Goal: Task Accomplishment & Management: Manage account settings

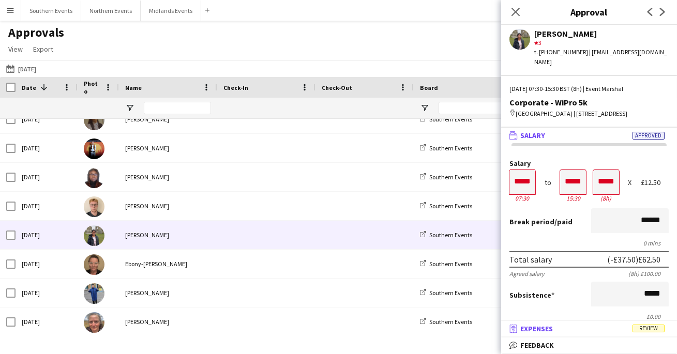
click at [547, 332] on span "Expenses" at bounding box center [536, 328] width 33 height 9
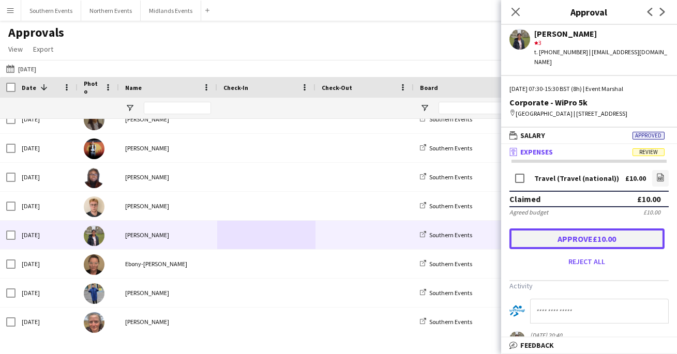
click at [619, 236] on button "Approve £10.00" at bounding box center [586, 239] width 155 height 21
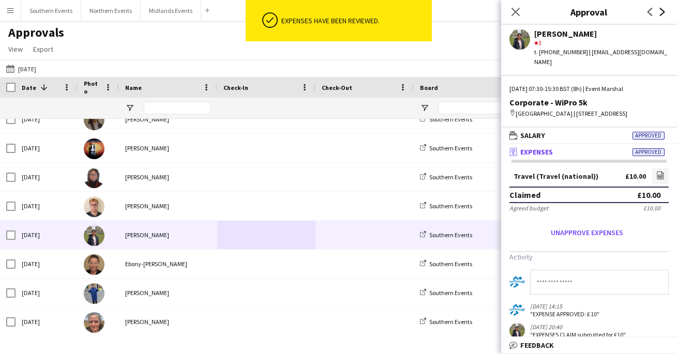
click at [663, 14] on icon "Next" at bounding box center [662, 12] width 8 height 8
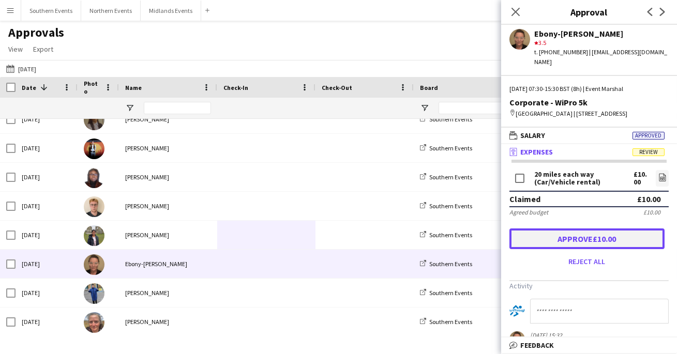
click at [595, 235] on button "Approve £10.00" at bounding box center [586, 239] width 155 height 21
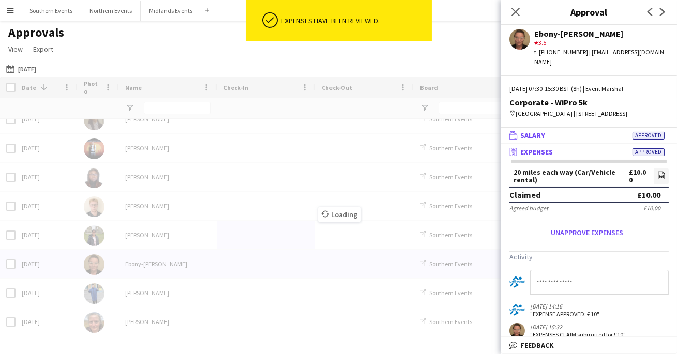
click at [596, 133] on mat-panel-title "wallet Salary Approved" at bounding box center [587, 135] width 172 height 9
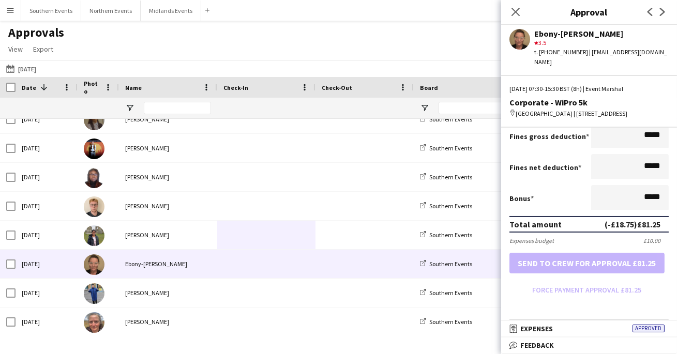
scroll to position [281, 0]
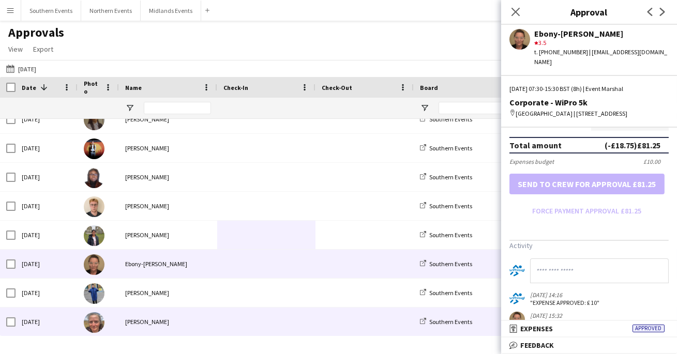
click at [220, 316] on div at bounding box center [266, 322] width 98 height 28
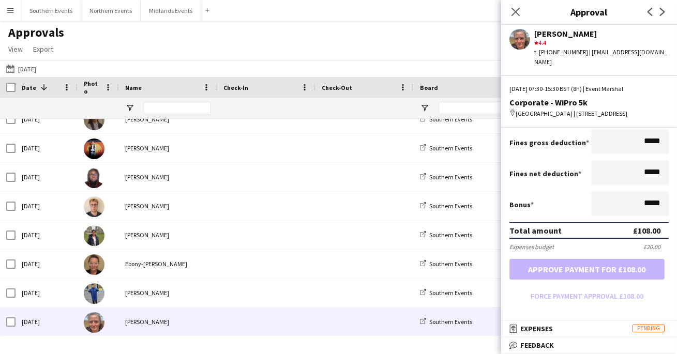
scroll to position [197, 0]
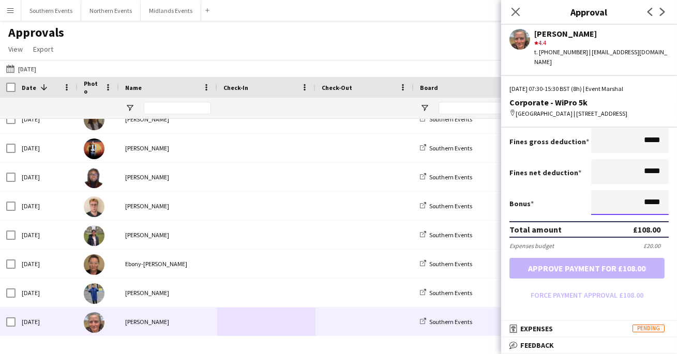
click at [644, 202] on input "*****" at bounding box center [630, 202] width 78 height 25
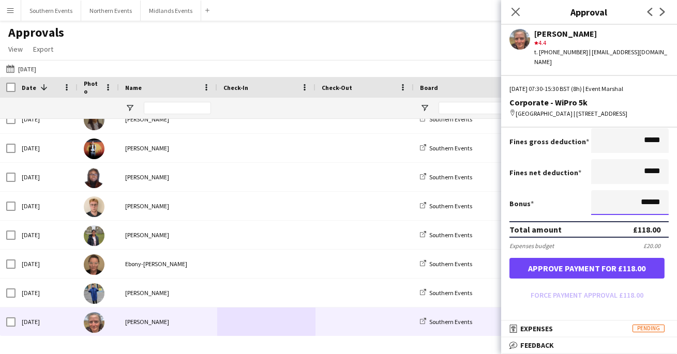
type input "******"
click at [583, 205] on div "Bonus ******" at bounding box center [588, 203] width 159 height 27
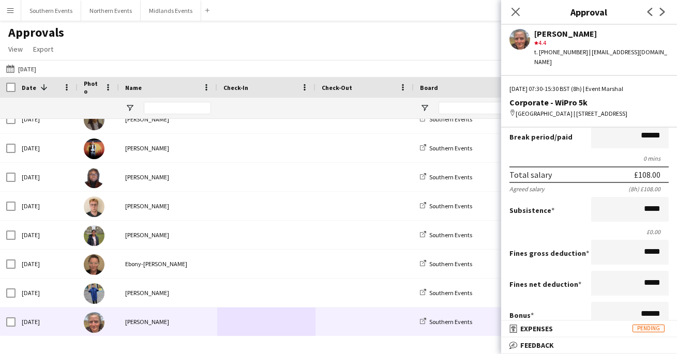
scroll to position [80, 0]
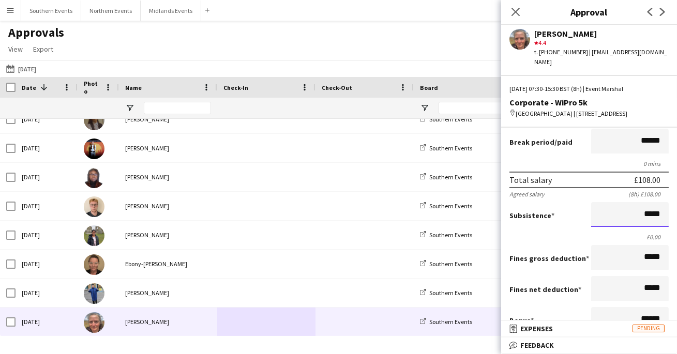
click at [646, 212] on input "*****" at bounding box center [630, 214] width 78 height 25
type input "******"
click at [587, 210] on div "Subsistence ******" at bounding box center [588, 215] width 159 height 27
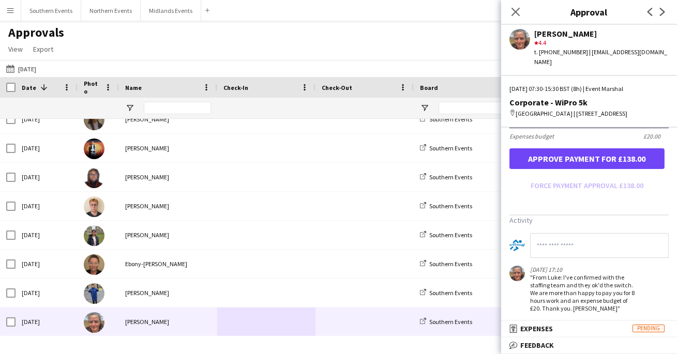
scroll to position [310, 0]
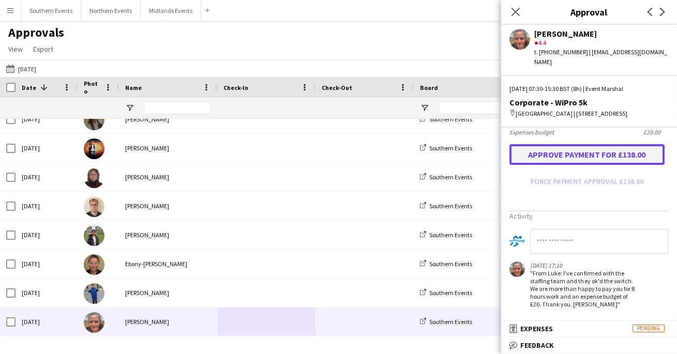
click at [565, 154] on button "Approve payment for £138.00" at bounding box center [586, 154] width 155 height 21
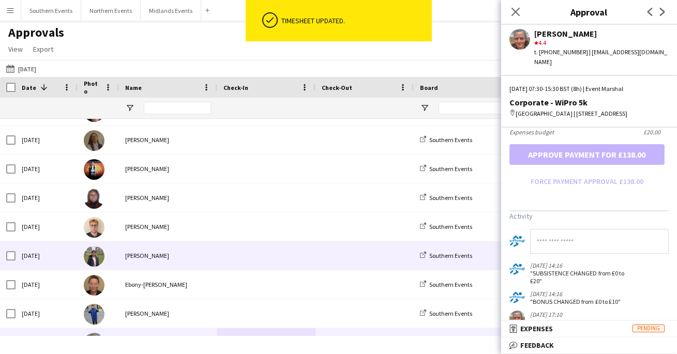
scroll to position [101, 0]
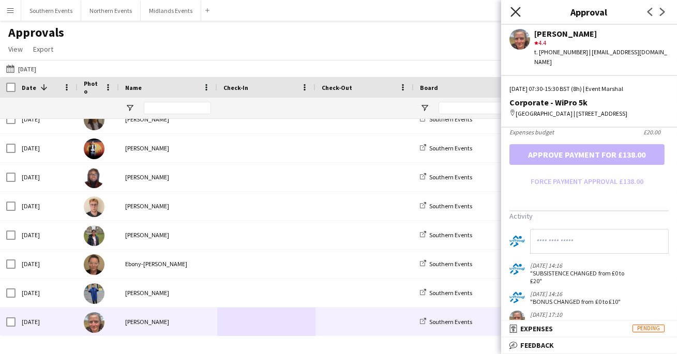
click at [511, 13] on icon "Close pop-in" at bounding box center [516, 12] width 10 height 10
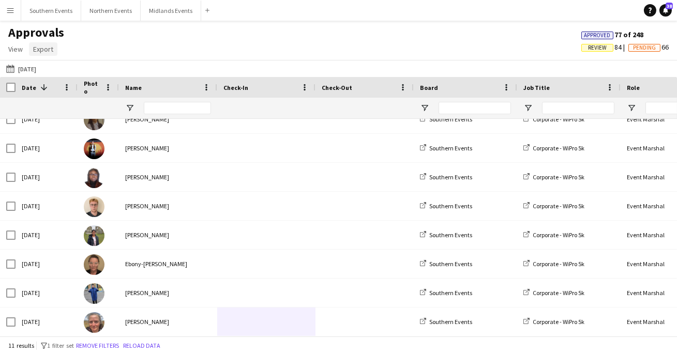
click at [48, 51] on span "Export" at bounding box center [43, 48] width 20 height 9
click at [59, 89] on span "Export as CSV" at bounding box center [59, 92] width 42 height 9
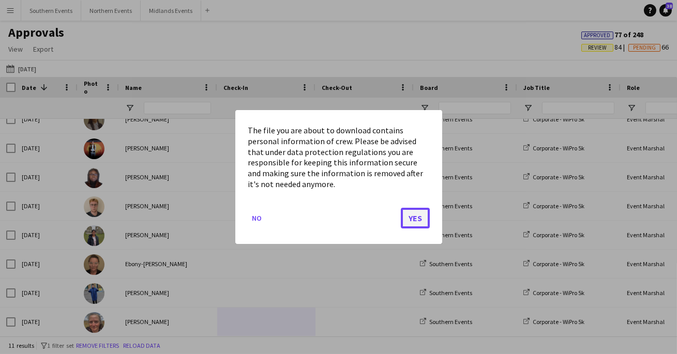
click at [412, 212] on button "Yes" at bounding box center [415, 218] width 29 height 21
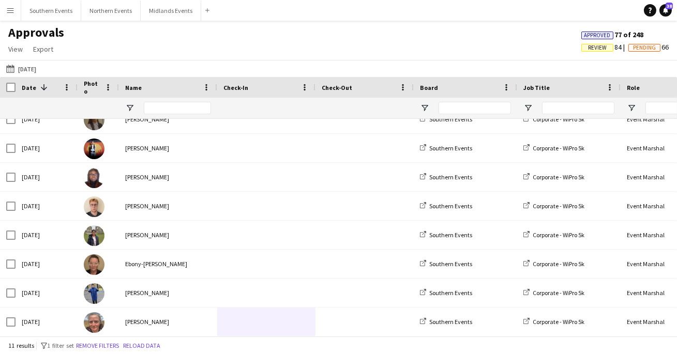
click at [185, 44] on div "Approvals View Customise view Customise filters Reset Filters Reset View Reset …" at bounding box center [338, 42] width 677 height 35
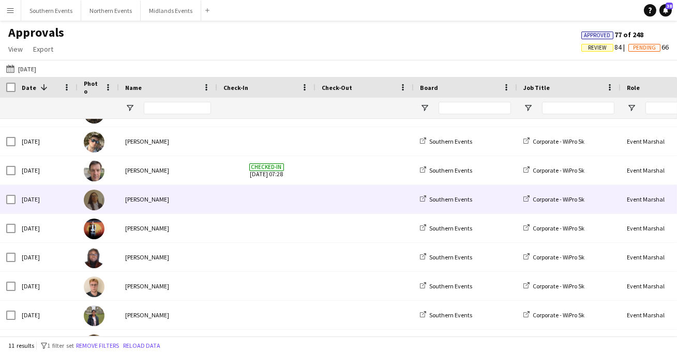
scroll to position [0, 0]
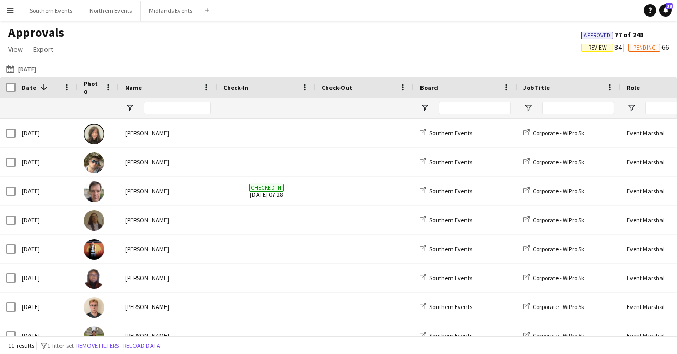
click at [7, 3] on button "Menu" at bounding box center [10, 10] width 21 height 21
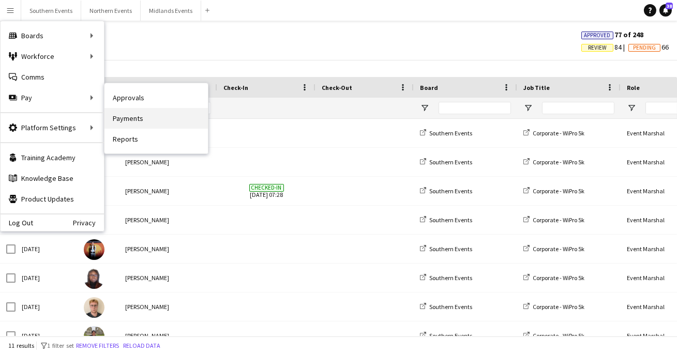
click at [176, 121] on link "Payments" at bounding box center [155, 118] width 103 height 21
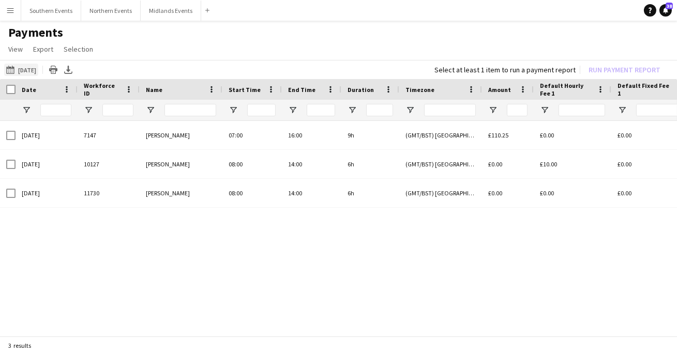
click at [33, 66] on button "06-07-2025 06-07-2025" at bounding box center [21, 70] width 34 height 12
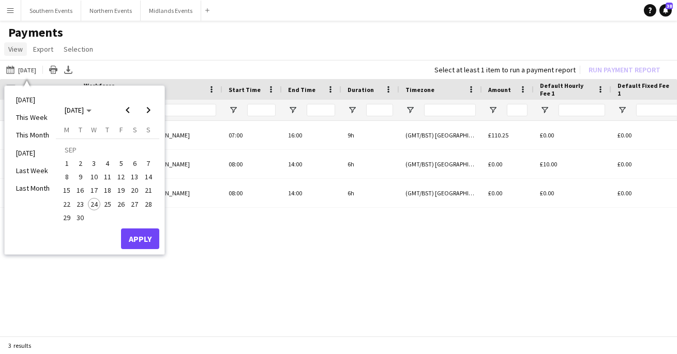
click at [19, 50] on span "View" at bounding box center [15, 48] width 14 height 9
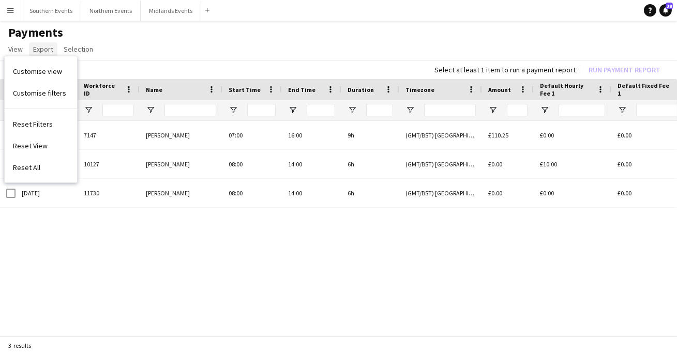
click at [41, 50] on span "Export" at bounding box center [43, 48] width 20 height 9
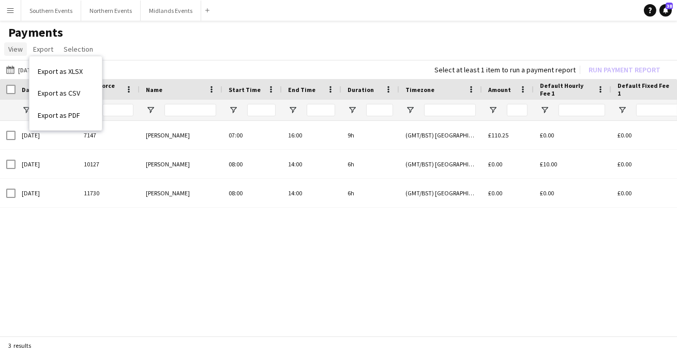
click at [17, 49] on span "View" at bounding box center [15, 48] width 14 height 9
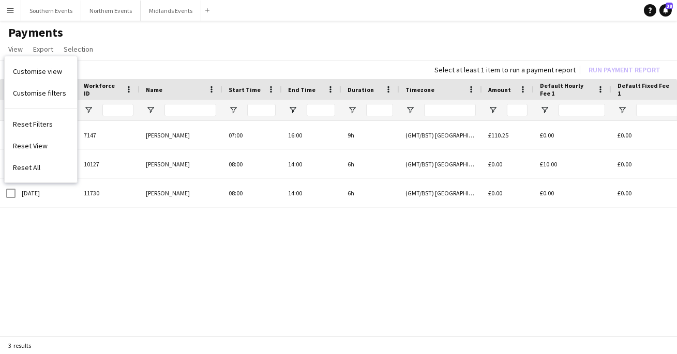
click at [10, 15] on button "Menu" at bounding box center [10, 10] width 21 height 21
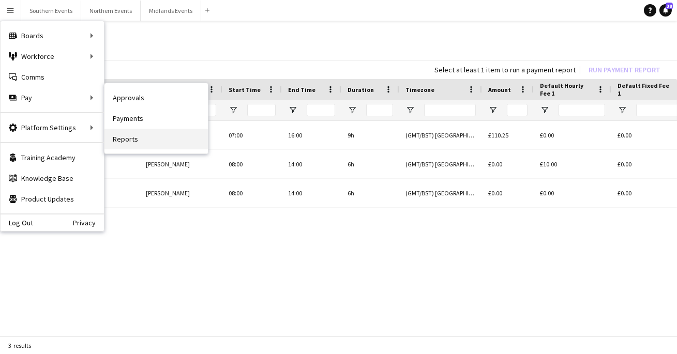
click at [133, 132] on link "Reports" at bounding box center [155, 139] width 103 height 21
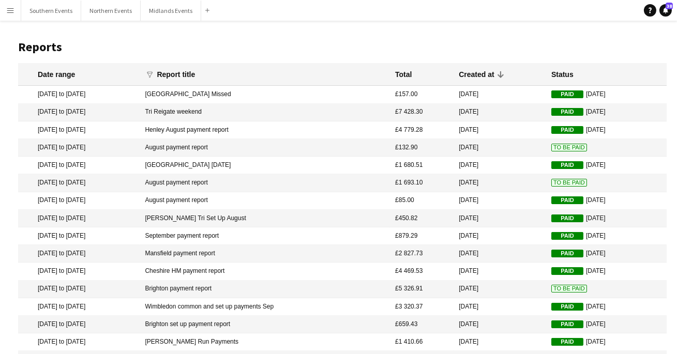
click at [14, 12] on button "Menu" at bounding box center [10, 10] width 21 height 21
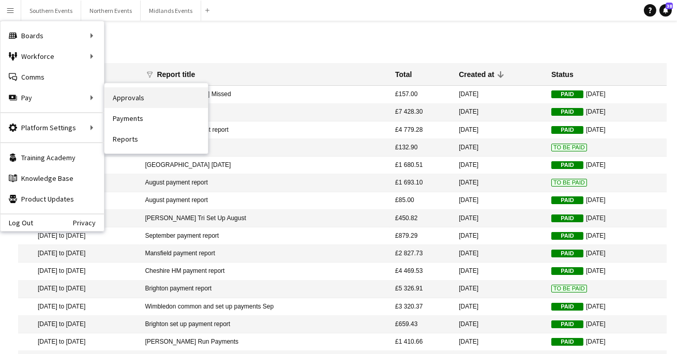
click at [135, 92] on link "Approvals" at bounding box center [155, 97] width 103 height 21
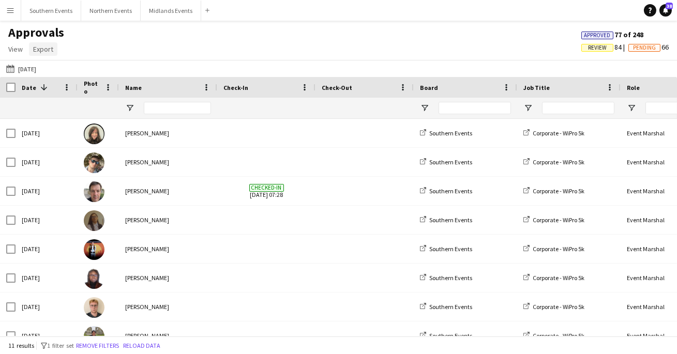
click at [36, 51] on span "Export" at bounding box center [43, 48] width 20 height 9
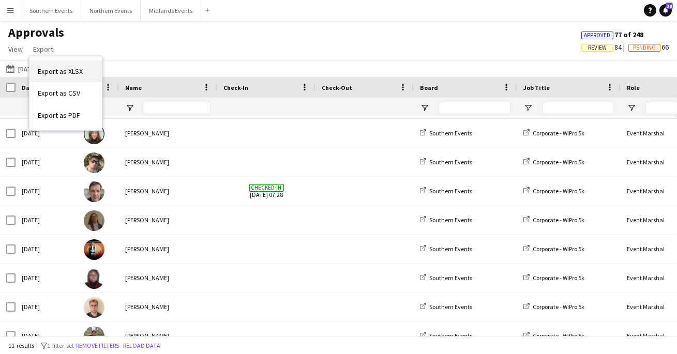
click at [66, 68] on span "Export as XLSX" at bounding box center [60, 71] width 45 height 9
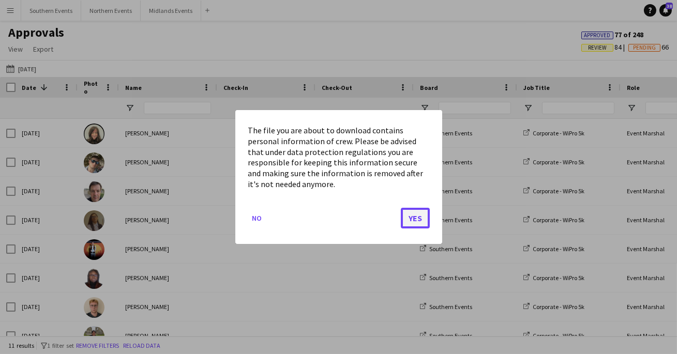
click at [415, 215] on button "Yes" at bounding box center [415, 218] width 29 height 21
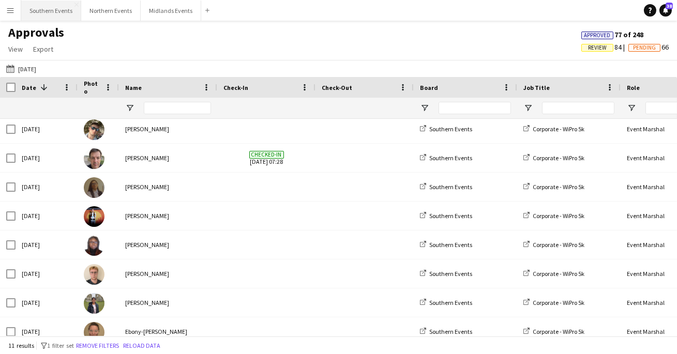
scroll to position [40, 0]
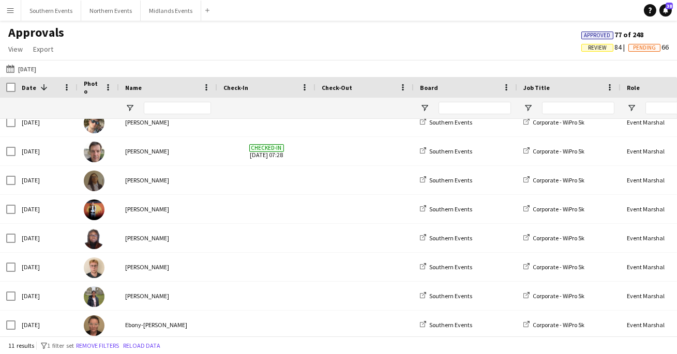
click at [164, 182] on div "[PERSON_NAME]" at bounding box center [168, 180] width 98 height 28
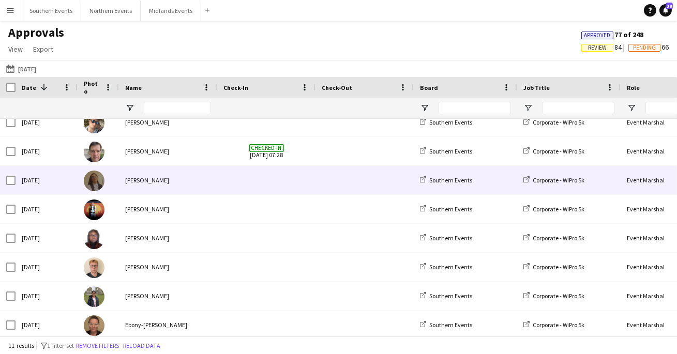
click at [370, 187] on span at bounding box center [365, 180] width 86 height 28
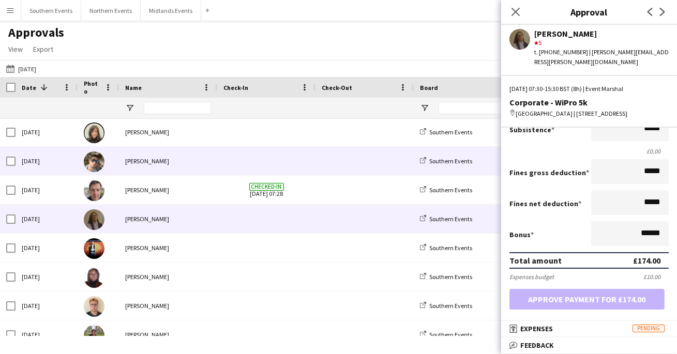
scroll to position [0, 0]
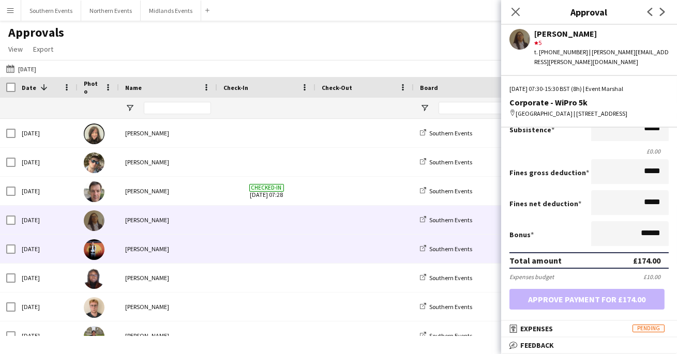
click at [277, 253] on span at bounding box center [266, 249] width 86 height 28
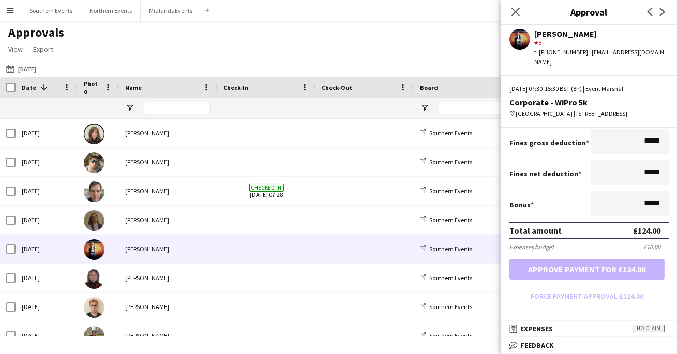
scroll to position [197, 0]
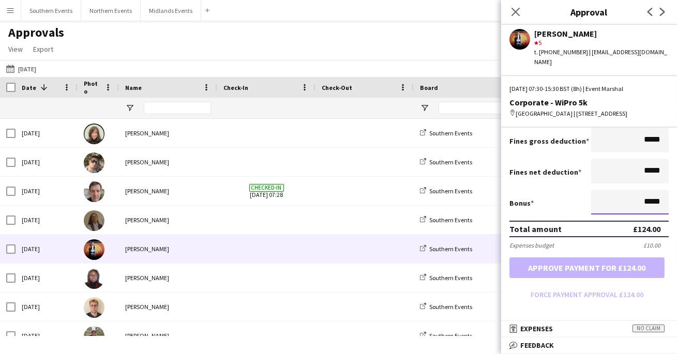
click at [646, 203] on input "*****" at bounding box center [630, 202] width 78 height 25
type input "**"
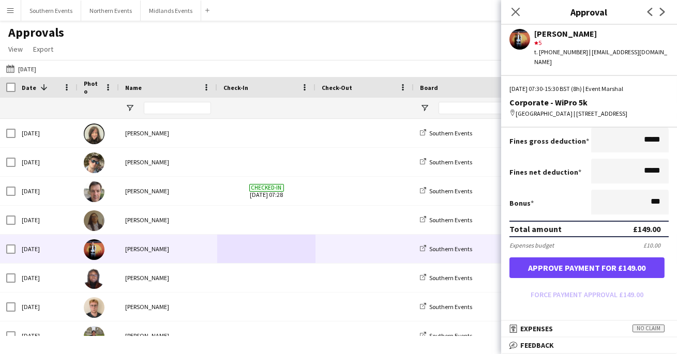
type input "******"
click at [571, 200] on div "Bonus ******" at bounding box center [588, 203] width 159 height 27
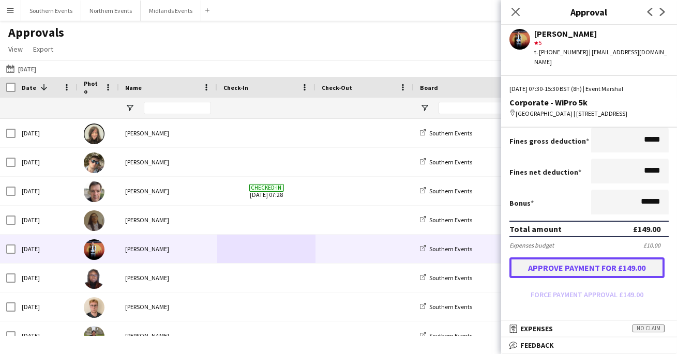
click at [586, 269] on button "Approve payment for £149.00" at bounding box center [586, 268] width 155 height 21
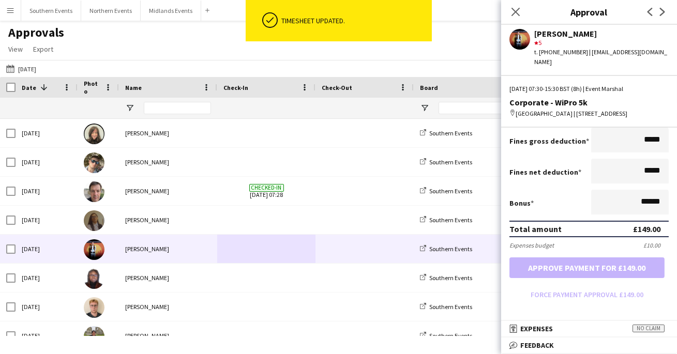
click at [172, 55] on div "Approvals View Customise view Customise filters Reset Filters Reset View Reset …" at bounding box center [338, 42] width 677 height 35
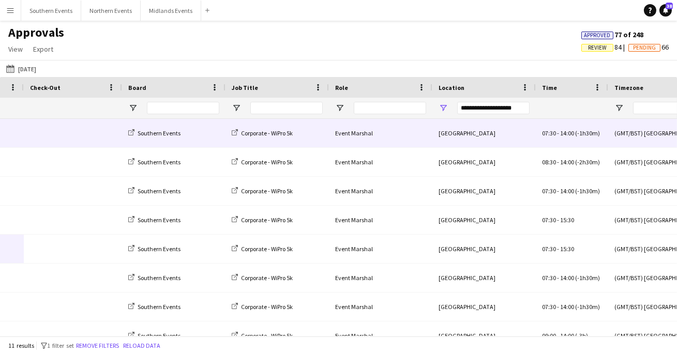
scroll to position [0, 0]
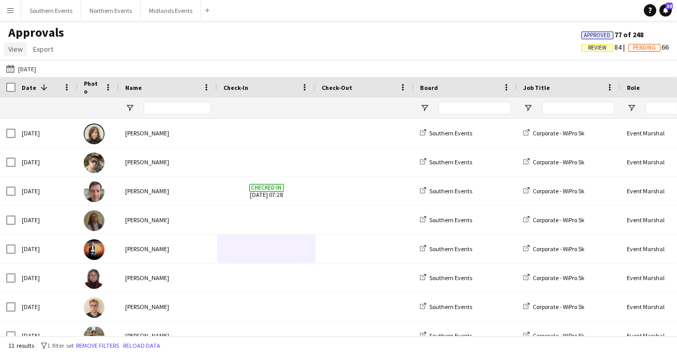
click at [13, 50] on span "View" at bounding box center [15, 48] width 14 height 9
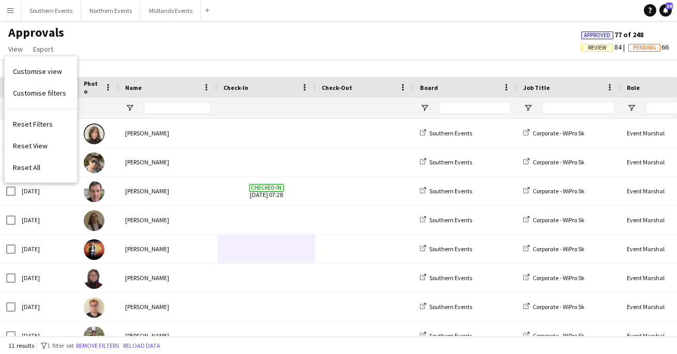
click at [13, 22] on main "Approvals View Customise view Customise filters Reset Filters Reset View Reset …" at bounding box center [338, 181] width 677 height 320
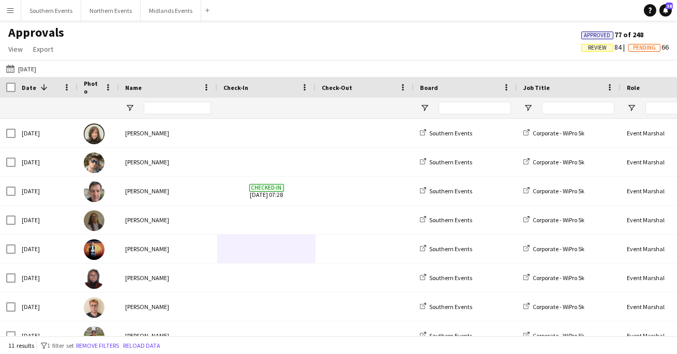
click at [13, 16] on button "Menu" at bounding box center [10, 10] width 21 height 21
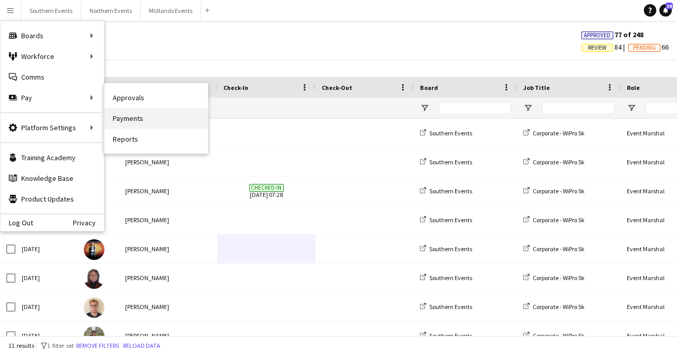
click at [141, 114] on link "Payments" at bounding box center [155, 118] width 103 height 21
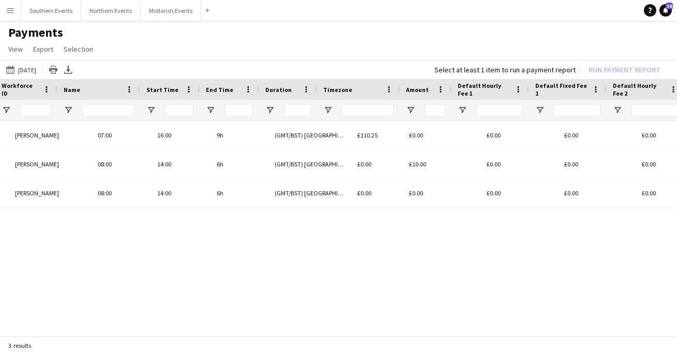
scroll to position [0, 151]
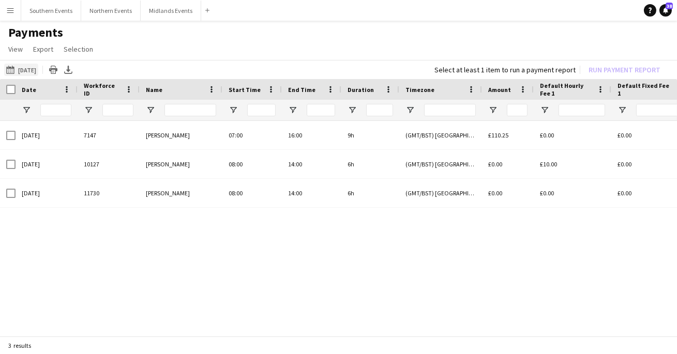
click at [38, 73] on button "06-07-2025 06-07-2025" at bounding box center [21, 70] width 34 height 12
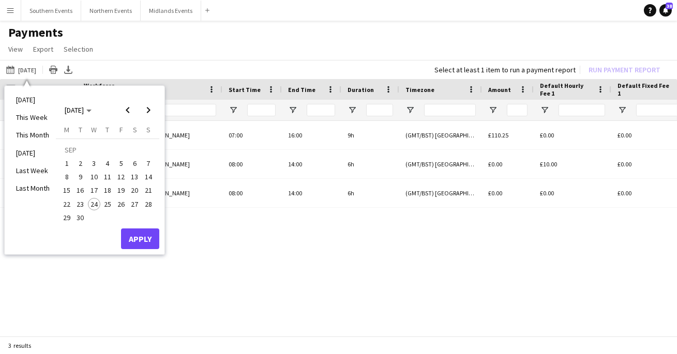
click at [146, 191] on span "21" at bounding box center [148, 191] width 12 height 12
click at [142, 241] on button "Apply" at bounding box center [140, 239] width 38 height 21
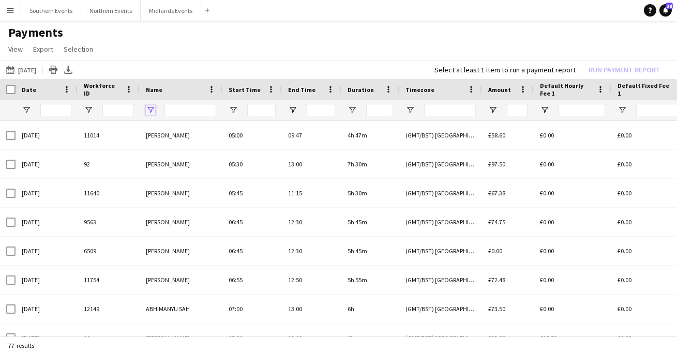
click at [148, 113] on span "Open Filter Menu" at bounding box center [150, 110] width 9 height 9
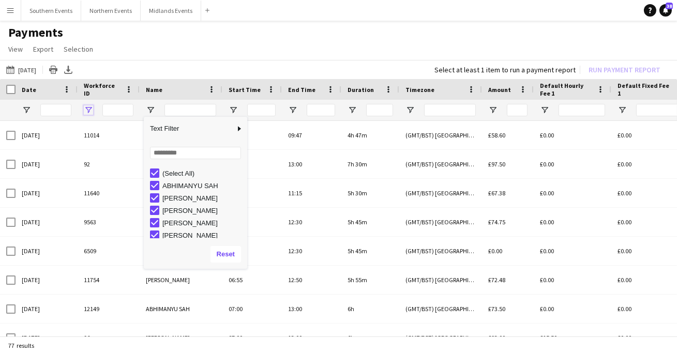
click at [88, 110] on span "Open Filter Menu" at bounding box center [88, 110] width 9 height 9
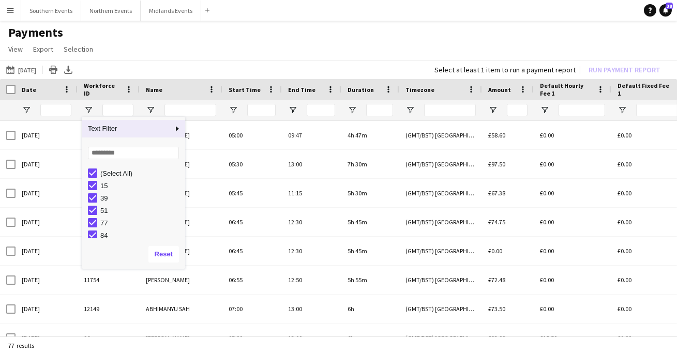
click at [20, 112] on div at bounding box center [47, 110] width 62 height 21
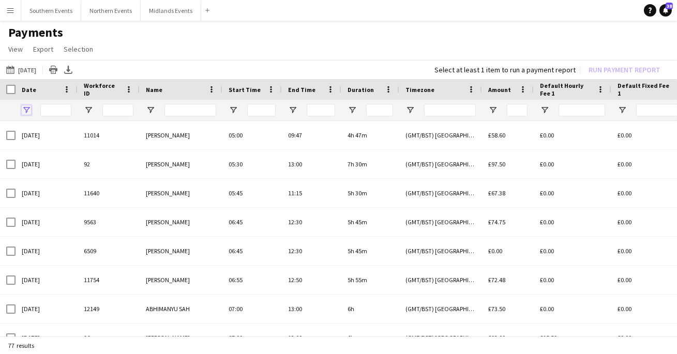
click at [25, 112] on span "Open Filter Menu" at bounding box center [26, 110] width 9 height 9
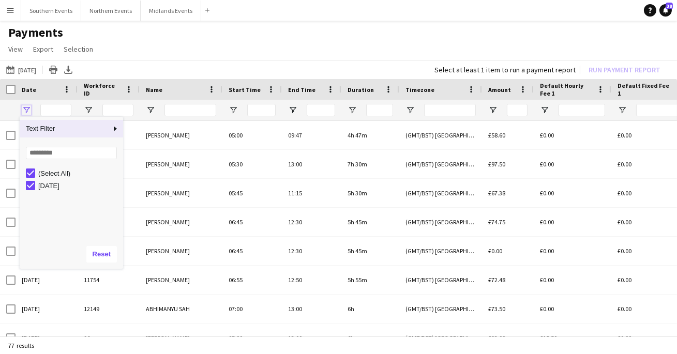
click at [25, 112] on span "Open Filter Menu" at bounding box center [26, 110] width 9 height 9
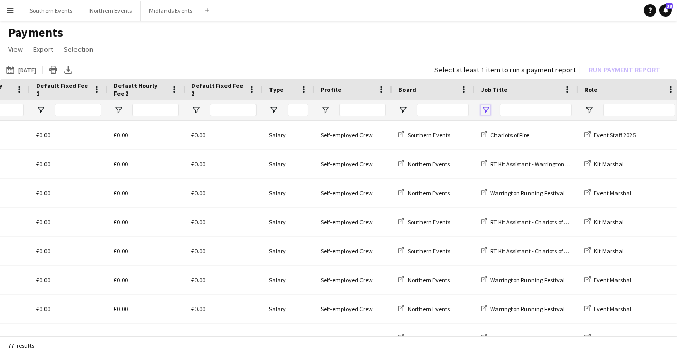
click at [482, 106] on span "Open Filter Menu" at bounding box center [485, 110] width 9 height 9
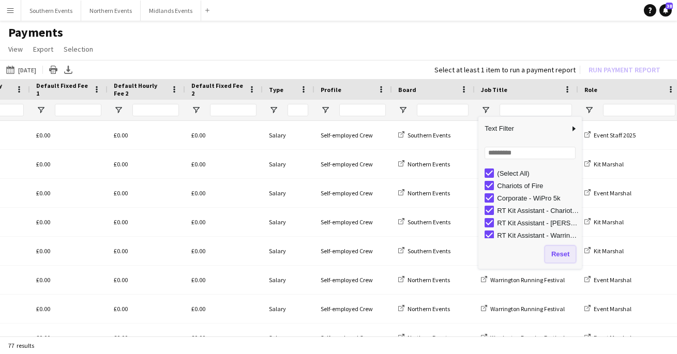
click at [566, 253] on button "Reset" at bounding box center [560, 254] width 31 height 17
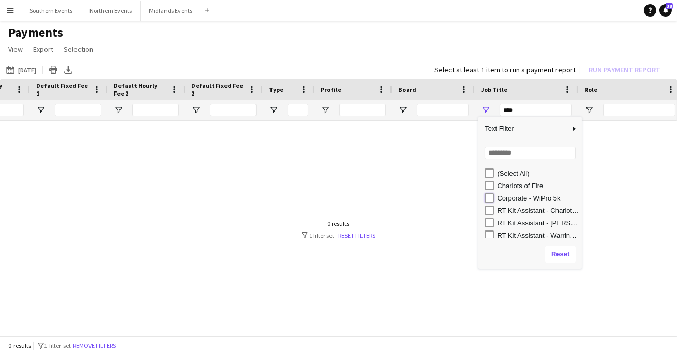
type input "**********"
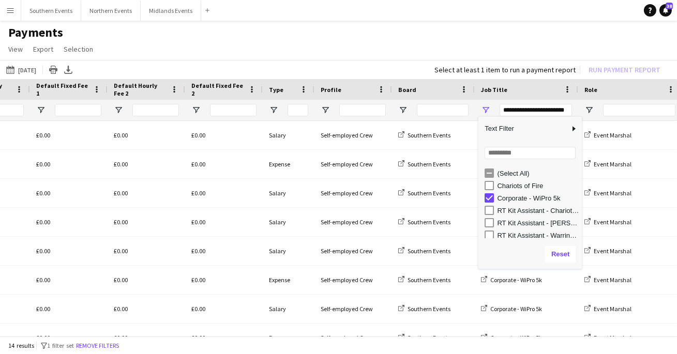
click at [323, 44] on app-page-menu "View Customise view Customise filters Reset Filters Reset View Reset All Export…" at bounding box center [338, 50] width 677 height 20
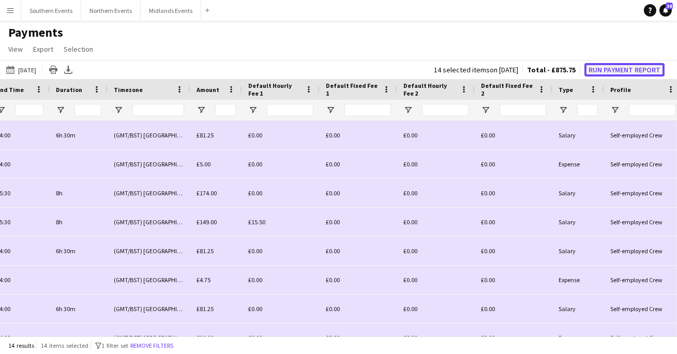
click at [607, 73] on button "Run Payment Report" at bounding box center [624, 69] width 80 height 13
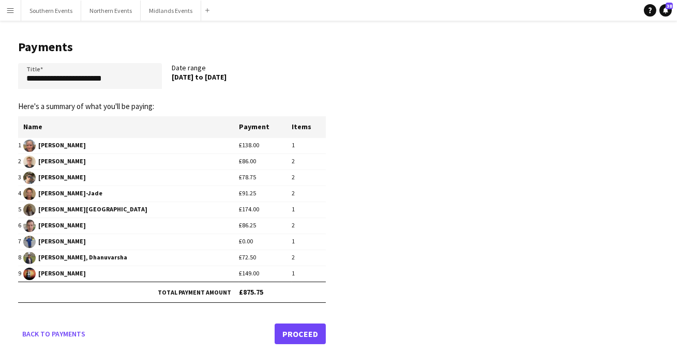
click at [304, 337] on link "Proceed" at bounding box center [300, 334] width 51 height 21
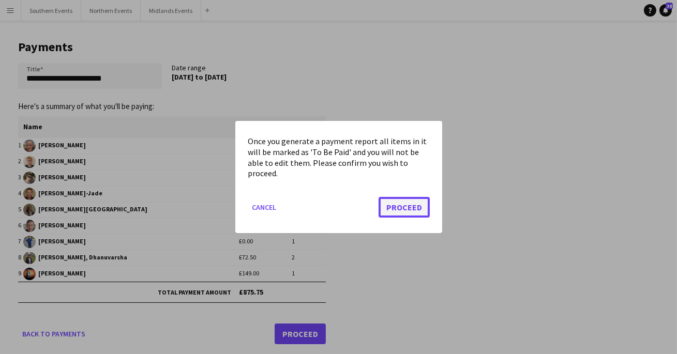
click at [402, 209] on button "Proceed" at bounding box center [404, 207] width 51 height 21
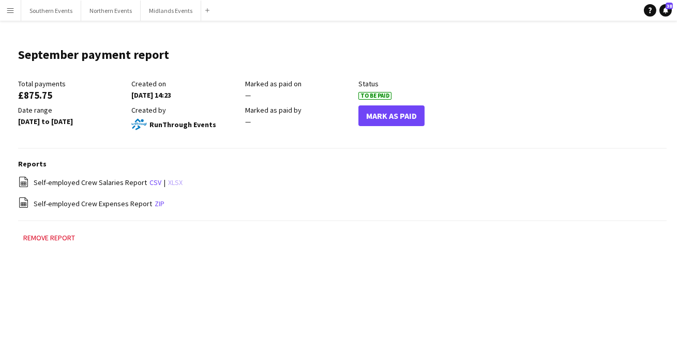
click at [169, 183] on link "xlsx" at bounding box center [175, 182] width 14 height 9
click at [11, 13] on app-icon "Menu" at bounding box center [10, 10] width 8 height 8
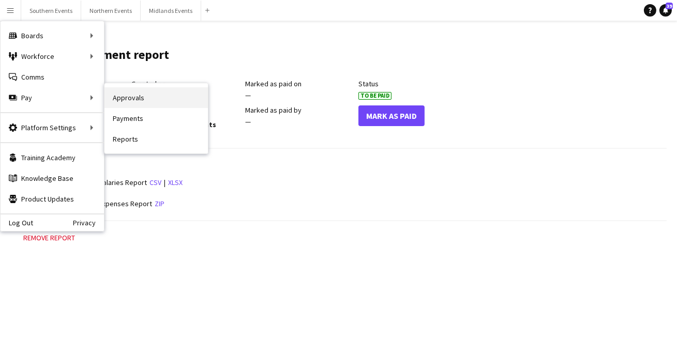
click at [126, 98] on link "Approvals" at bounding box center [155, 97] width 103 height 21
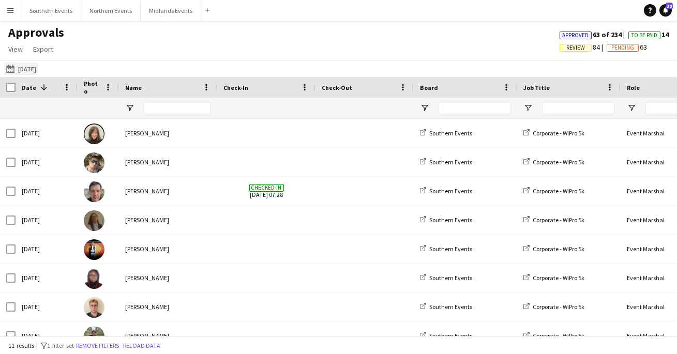
click at [17, 67] on app-icon "[DATE]" at bounding box center [12, 69] width 12 height 8
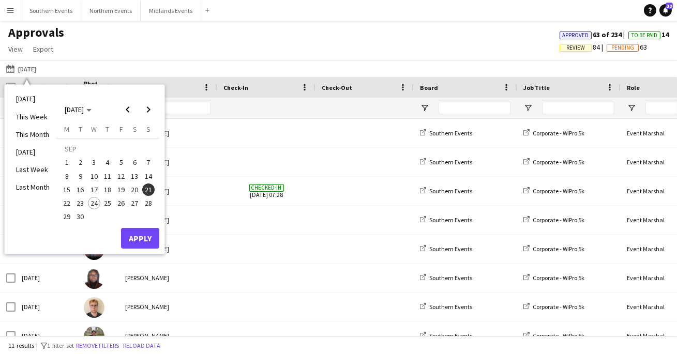
click at [109, 192] on span "18" at bounding box center [107, 190] width 12 height 12
click at [136, 242] on button "Apply" at bounding box center [140, 238] width 38 height 21
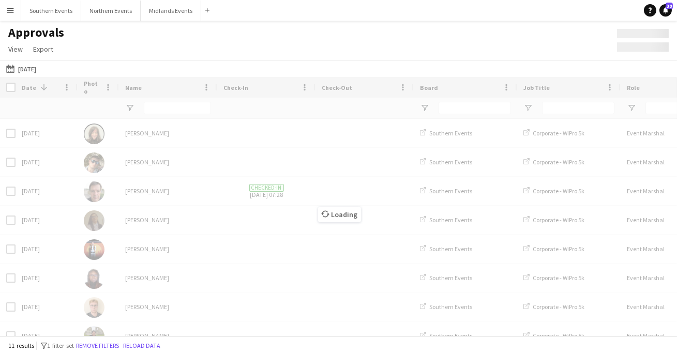
type input "***"
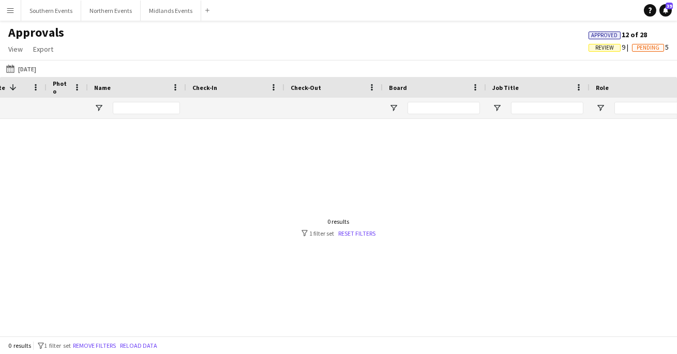
scroll to position [0, 108]
click at [392, 107] on span "Open Filter Menu" at bounding box center [389, 107] width 9 height 9
click at [17, 68] on app-icon "[DATE]" at bounding box center [12, 69] width 12 height 8
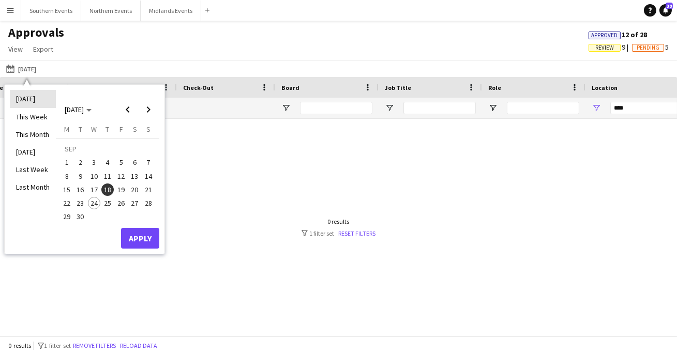
click at [37, 103] on li "[DATE]" at bounding box center [33, 99] width 46 height 18
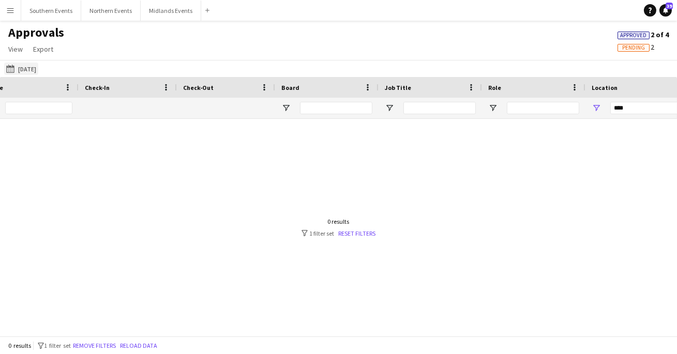
click at [24, 70] on button "21-09-2025 Today" at bounding box center [21, 69] width 34 height 12
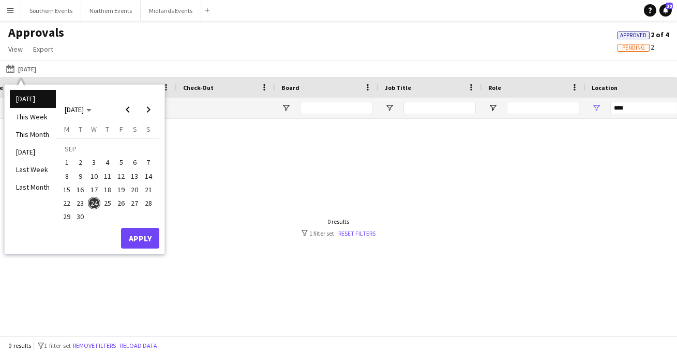
click at [109, 190] on span "18" at bounding box center [107, 190] width 12 height 12
click at [143, 233] on button "Apply" at bounding box center [140, 238] width 38 height 21
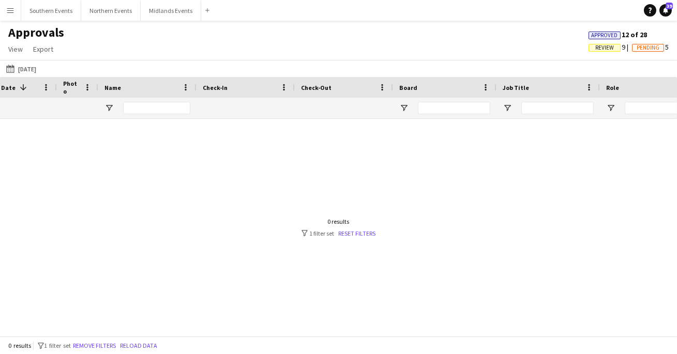
scroll to position [0, 0]
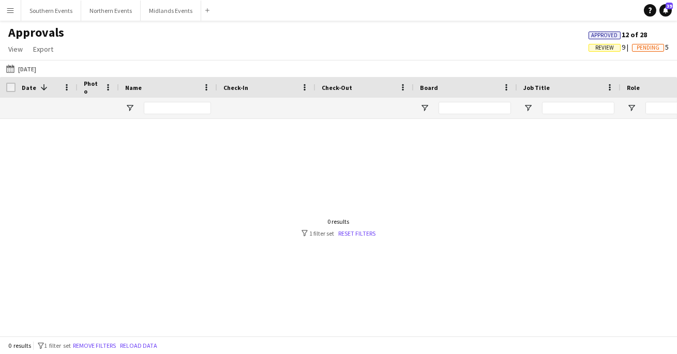
click at [7, 11] on app-icon "Menu" at bounding box center [10, 10] width 8 height 8
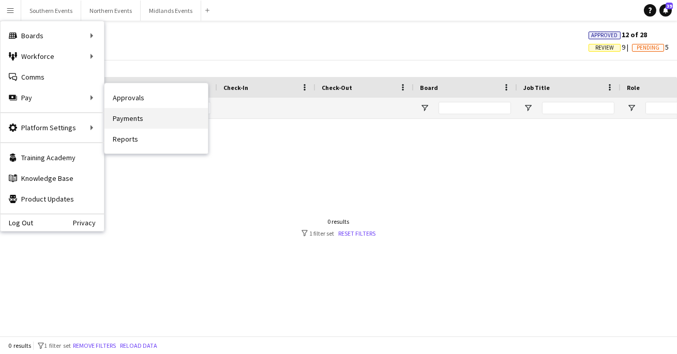
click at [153, 118] on link "Payments" at bounding box center [155, 118] width 103 height 21
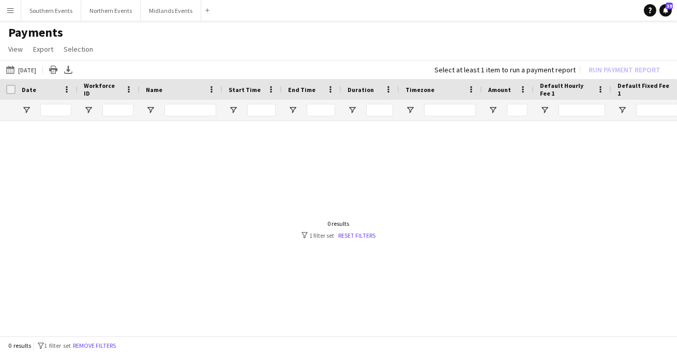
click at [18, 5] on button "Menu" at bounding box center [10, 10] width 21 height 21
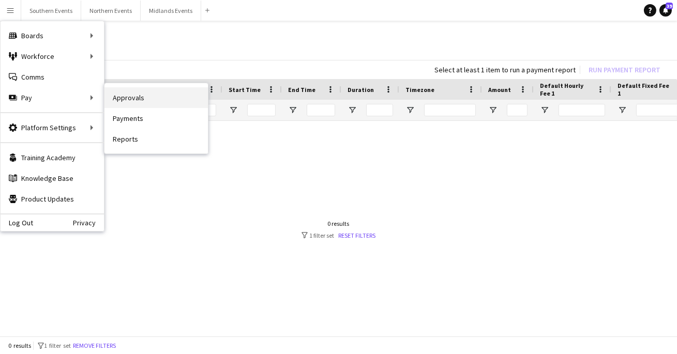
click at [126, 100] on link "Approvals" at bounding box center [155, 97] width 103 height 21
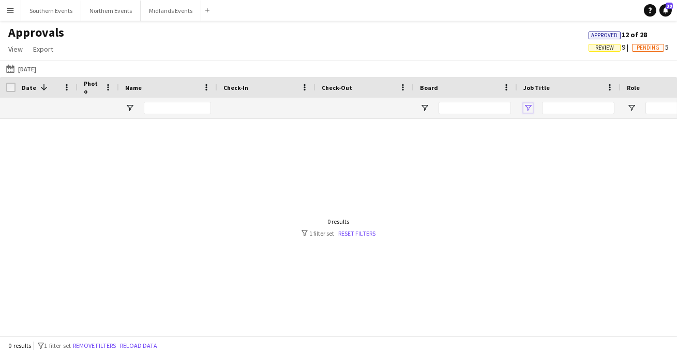
click at [527, 106] on span "Open Filter Menu" at bounding box center [527, 107] width 9 height 9
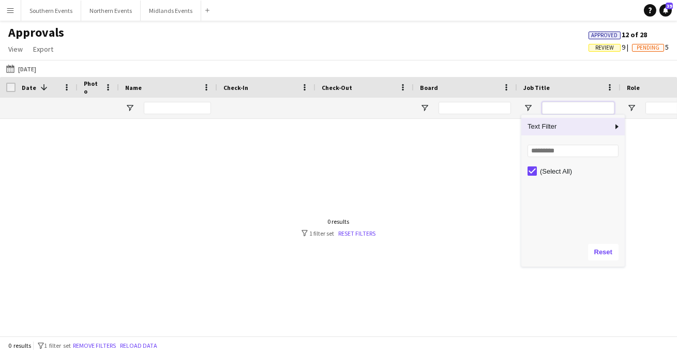
click at [553, 107] on input "Job Title Filter Input" at bounding box center [578, 108] width 72 height 12
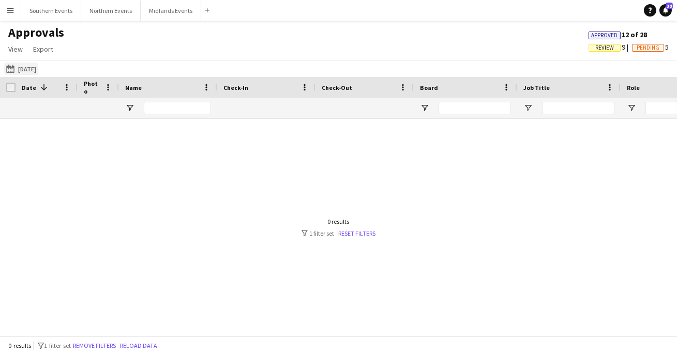
click at [38, 70] on button "[DATE] [DATE]" at bounding box center [21, 69] width 34 height 12
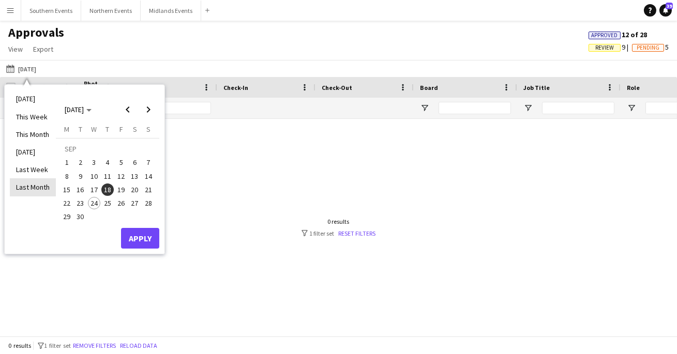
click at [46, 183] on li "Last Month" at bounding box center [33, 187] width 46 height 18
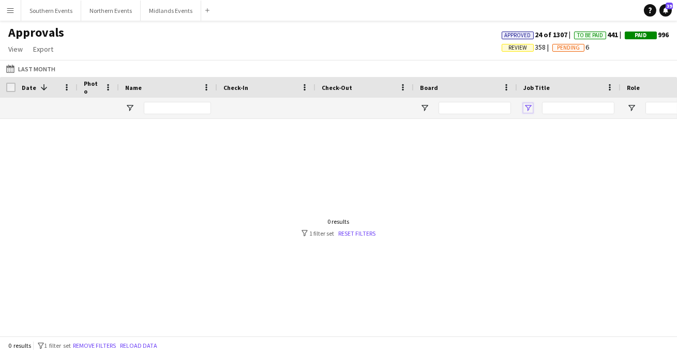
click at [530, 105] on span "Open Filter Menu" at bounding box center [527, 107] width 9 height 9
click at [425, 44] on div "Approvals View Customise view Customise filters Reset Filters Reset View Reset …" at bounding box center [338, 42] width 677 height 35
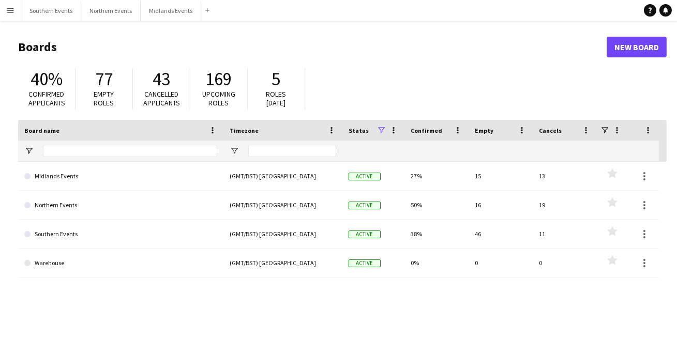
click at [13, 7] on app-icon "Menu" at bounding box center [10, 10] width 8 height 8
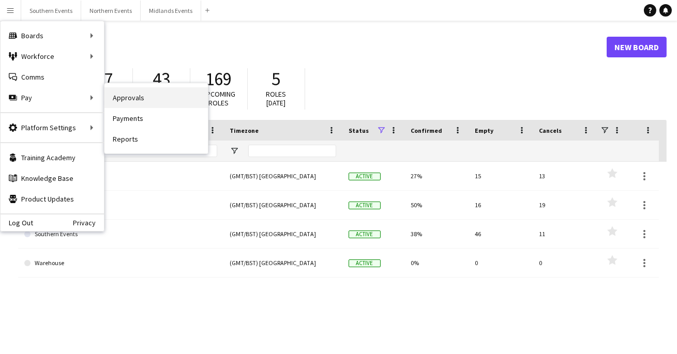
click at [147, 98] on link "Approvals" at bounding box center [155, 97] width 103 height 21
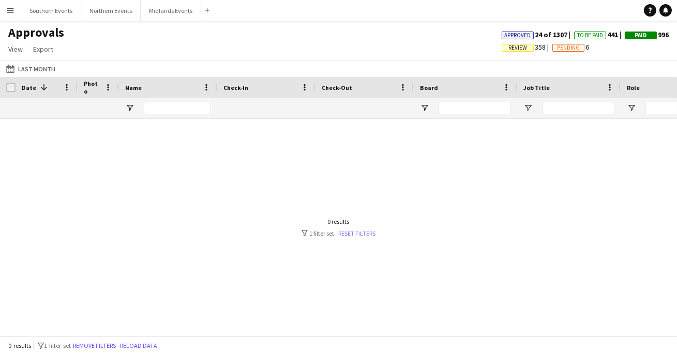
click at [344, 231] on link "Reset filters" at bounding box center [357, 234] width 37 height 8
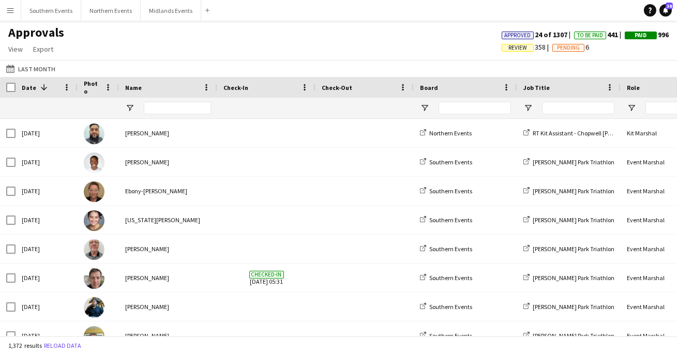
click at [574, 101] on div at bounding box center [578, 108] width 72 height 21
click at [574, 106] on input "Job Title Filter Input" at bounding box center [578, 108] width 72 height 12
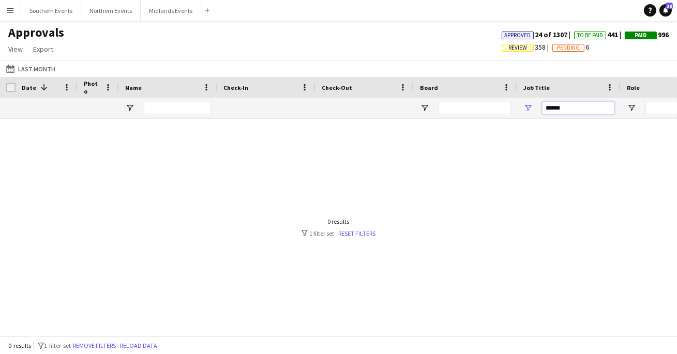
type input "******"
click at [527, 109] on span "Open Filter Menu" at bounding box center [527, 107] width 9 height 9
click at [570, 111] on input "******" at bounding box center [578, 108] width 72 height 12
click at [355, 235] on link "Reset filters" at bounding box center [357, 234] width 37 height 8
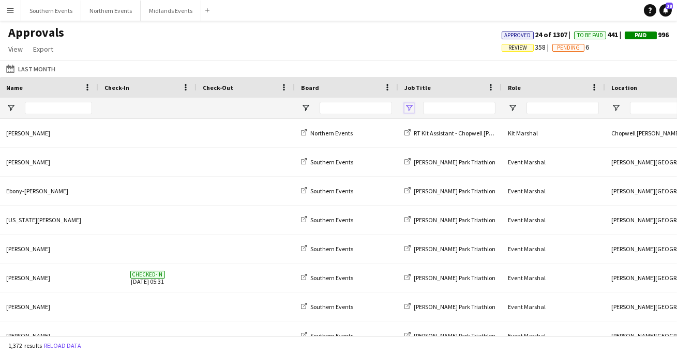
click at [410, 109] on span "Open Filter Menu" at bounding box center [408, 107] width 9 height 9
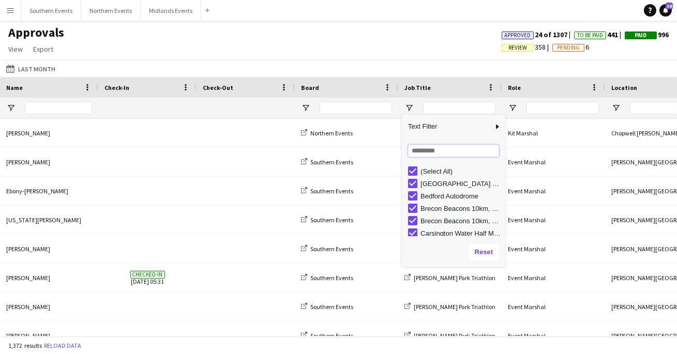
click at [452, 153] on input "Search filter values" at bounding box center [453, 151] width 91 height 12
type input "*"
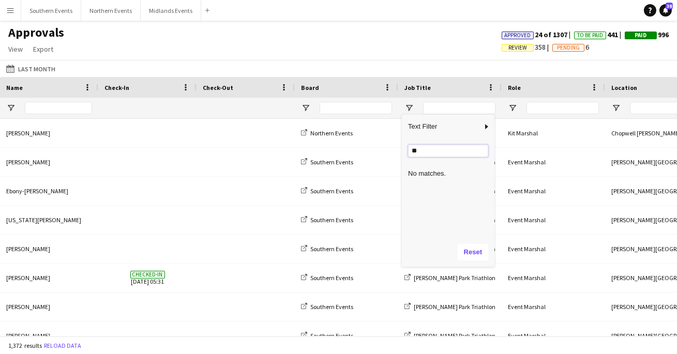
type input "*"
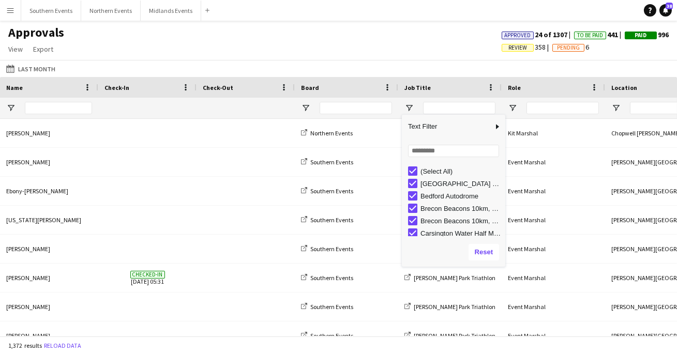
click at [394, 66] on div "Last Month Last Month [DATE] This Week This Month [DATE] Last Week Last Month […" at bounding box center [338, 68] width 677 height 17
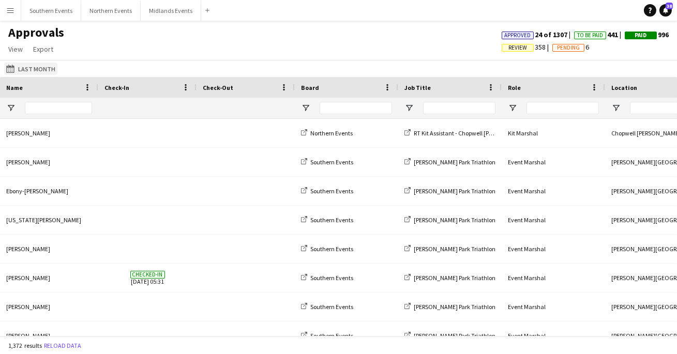
click at [49, 74] on button "Last Month Last Month" at bounding box center [30, 69] width 53 height 12
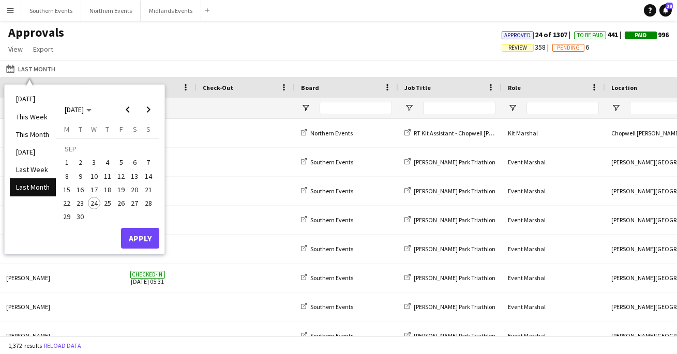
click at [110, 188] on span "18" at bounding box center [107, 190] width 12 height 12
click at [143, 234] on button "Apply" at bounding box center [140, 238] width 38 height 21
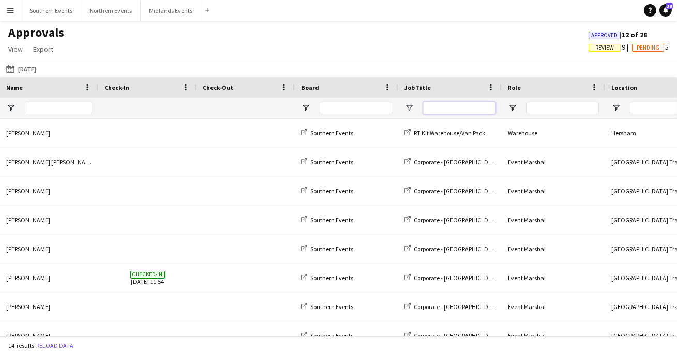
click at [444, 111] on input "Job Title Filter Input" at bounding box center [459, 108] width 72 height 12
type input "*"
click at [411, 106] on span "Open Filter Menu" at bounding box center [408, 107] width 9 height 9
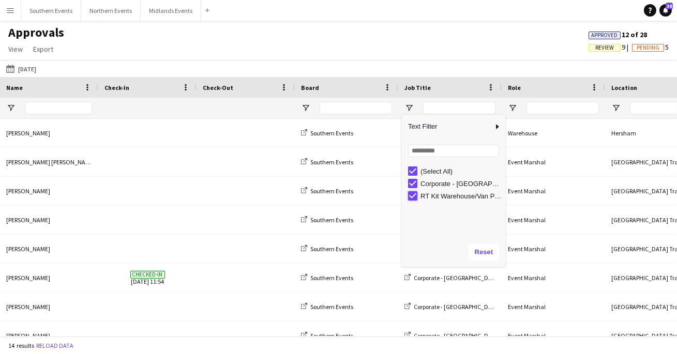
type input "**********"
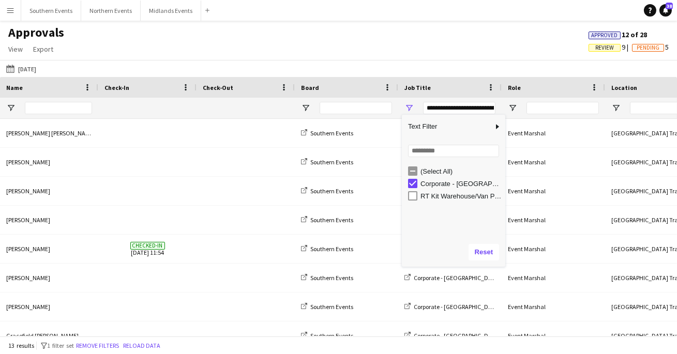
click at [361, 37] on div "Approvals View Customise view Customise filters Reset Filters Reset View Reset …" at bounding box center [338, 42] width 677 height 35
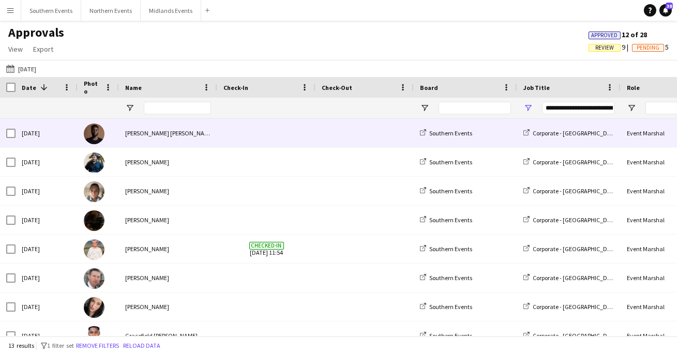
click at [249, 145] on span at bounding box center [266, 133] width 86 height 28
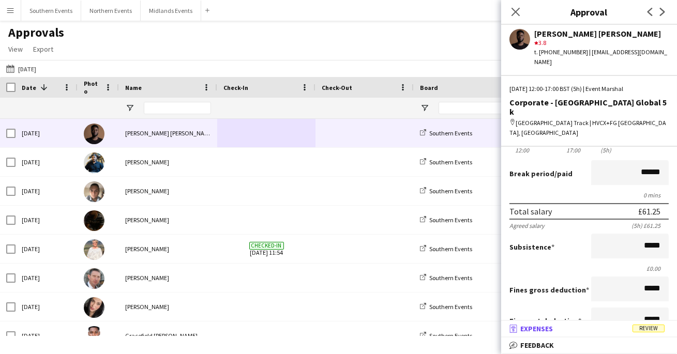
click at [545, 325] on span "Expenses" at bounding box center [536, 328] width 33 height 9
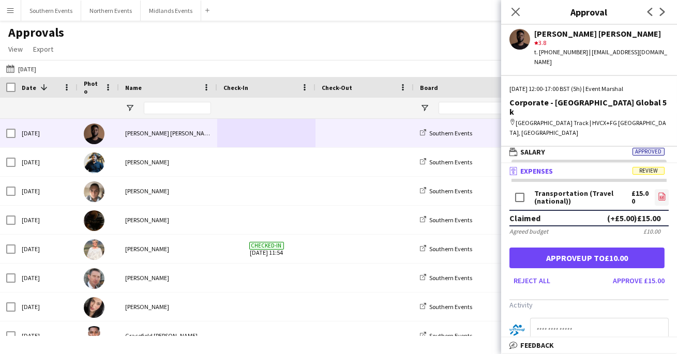
click at [657, 189] on link "file-image" at bounding box center [662, 197] width 14 height 17
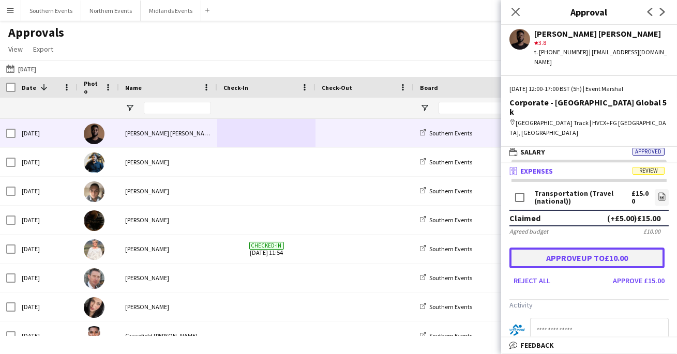
click at [601, 248] on button "Approve up to £10.00" at bounding box center [586, 258] width 155 height 21
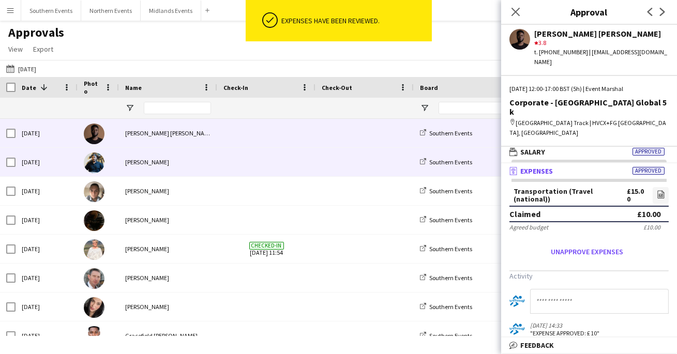
click at [367, 166] on span at bounding box center [365, 162] width 86 height 28
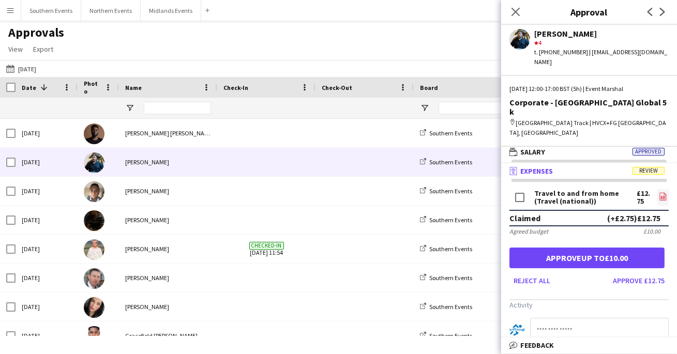
click at [661, 192] on icon "file-image" at bounding box center [663, 196] width 8 height 8
click at [560, 147] on mat-panel-title "wallet Salary Approved" at bounding box center [587, 151] width 172 height 9
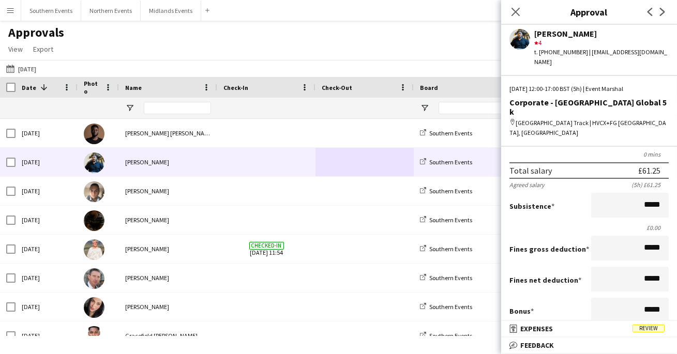
scroll to position [269, 0]
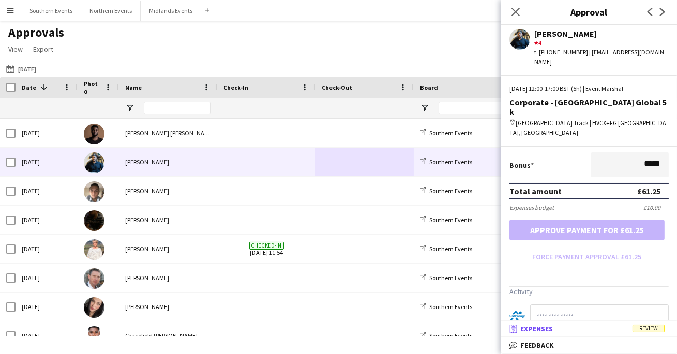
click at [592, 323] on mat-expansion-panel-header "receipt Expenses Review" at bounding box center [589, 329] width 176 height 16
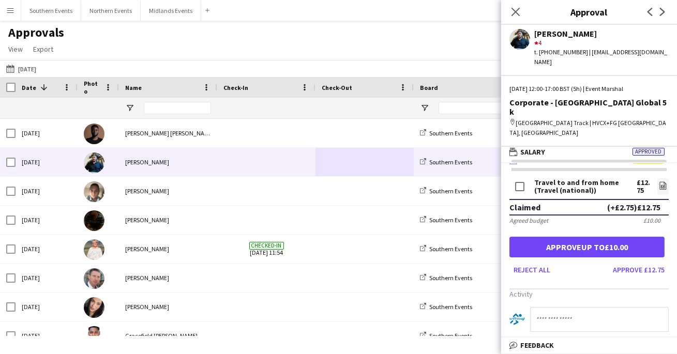
scroll to position [12, 0]
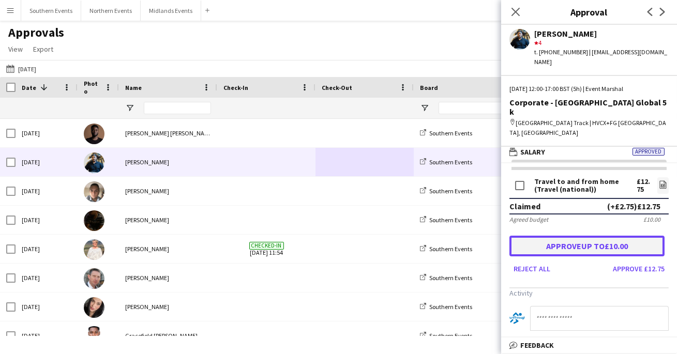
click at [580, 236] on button "Approve up to £10.00" at bounding box center [586, 246] width 155 height 21
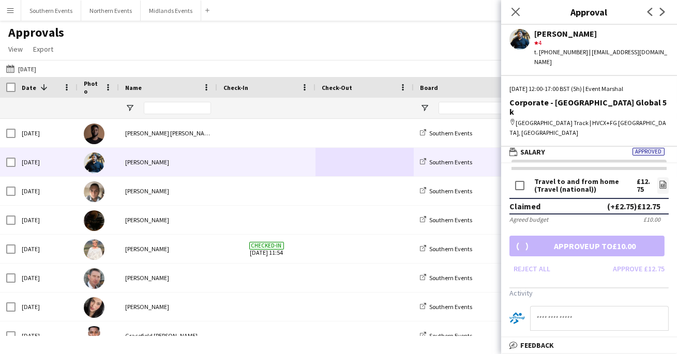
scroll to position [0, 0]
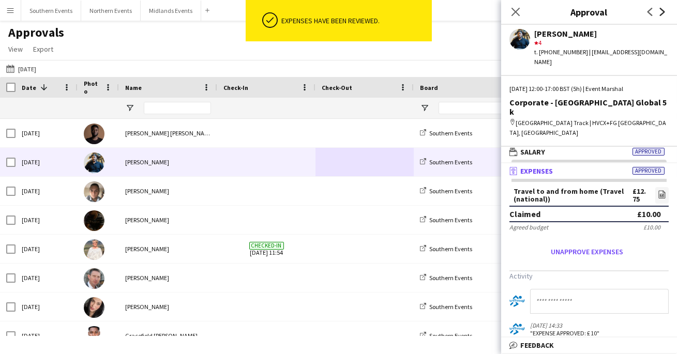
click at [661, 12] on icon "Next" at bounding box center [662, 12] width 8 height 8
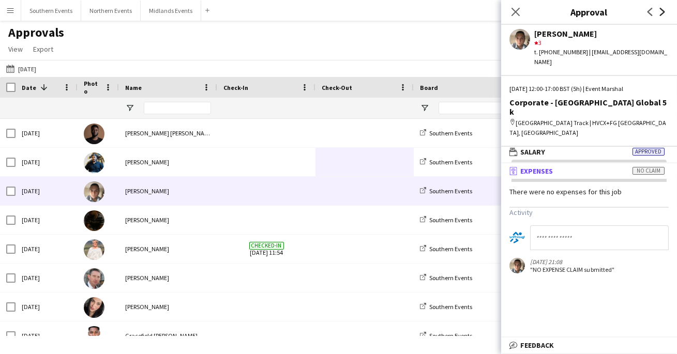
click at [660, 12] on icon "Next" at bounding box center [662, 12] width 8 height 8
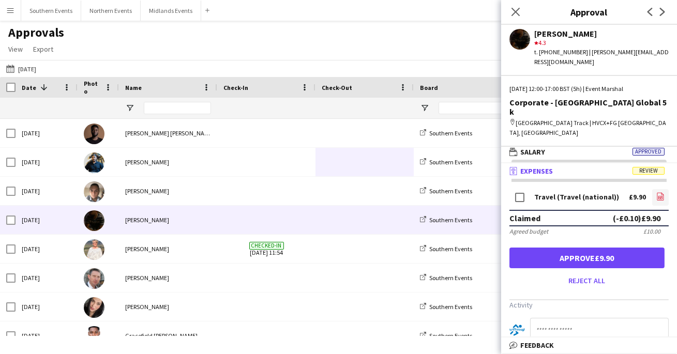
click at [655, 189] on link "file-image" at bounding box center [660, 197] width 17 height 17
click at [579, 144] on mat-expansion-panel-header "wallet Salary Approved" at bounding box center [589, 152] width 176 height 16
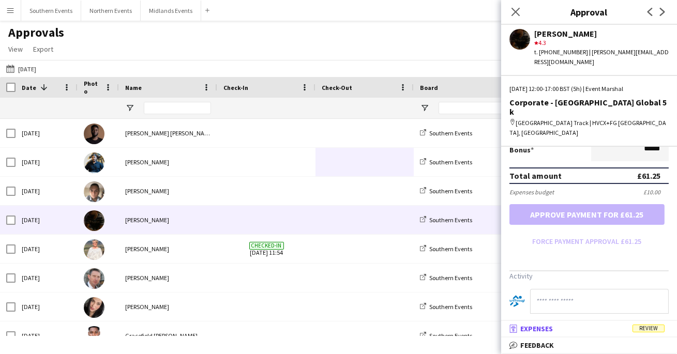
click at [594, 325] on mat-panel-title "receipt Expenses Review" at bounding box center [587, 328] width 172 height 9
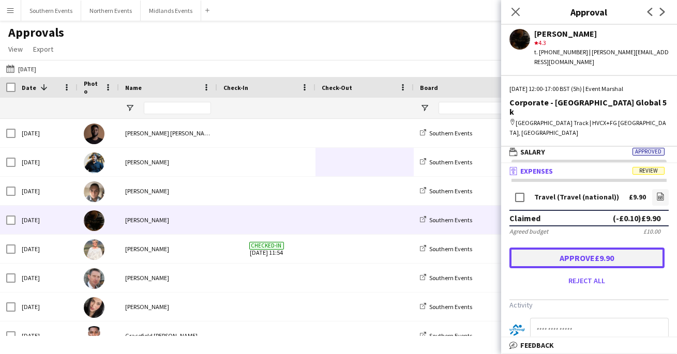
click at [587, 248] on button "Approve £9.90" at bounding box center [586, 258] width 155 height 21
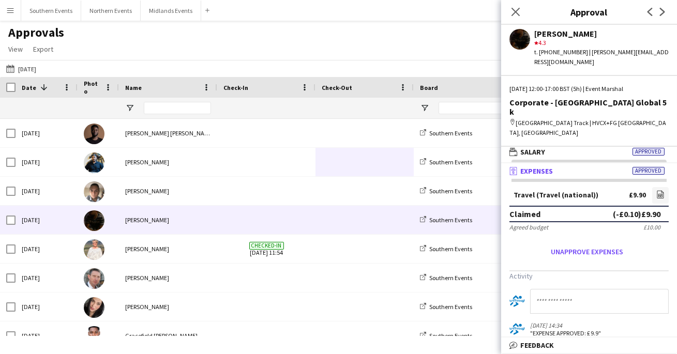
scroll to position [5, 0]
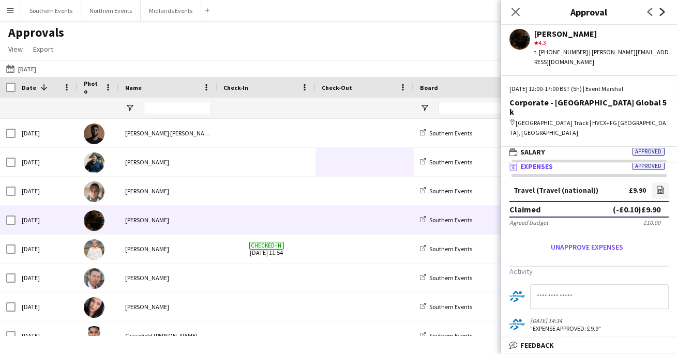
click at [665, 11] on icon "Next" at bounding box center [662, 12] width 8 height 8
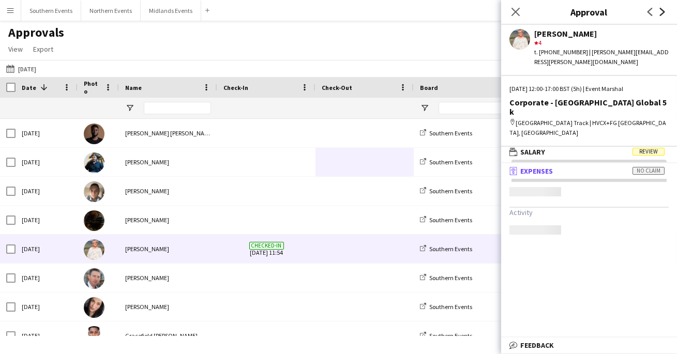
scroll to position [0, 0]
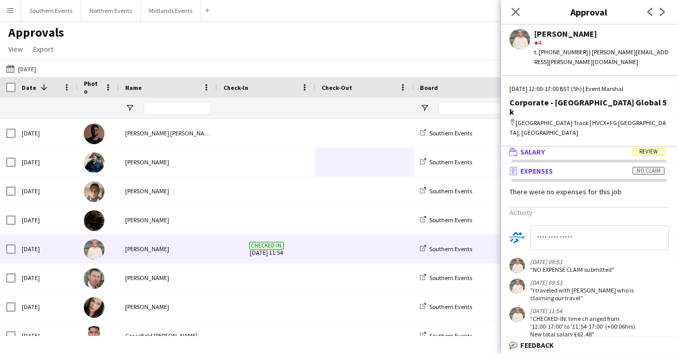
click at [532, 144] on mat-expansion-panel-header "wallet Salary Review" at bounding box center [589, 152] width 176 height 16
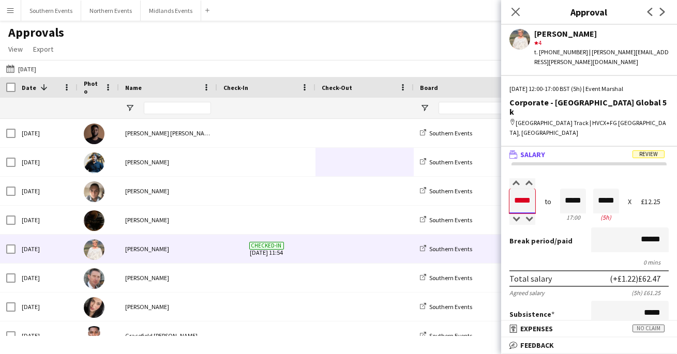
drag, startPoint x: 531, startPoint y: 172, endPoint x: 512, endPoint y: 172, distance: 18.6
click at [512, 189] on input "*****" at bounding box center [522, 201] width 26 height 25
click at [543, 228] on div "Break period /paid ******" at bounding box center [588, 241] width 159 height 27
click at [530, 189] on input "*****" at bounding box center [522, 201] width 26 height 25
type input "*****"
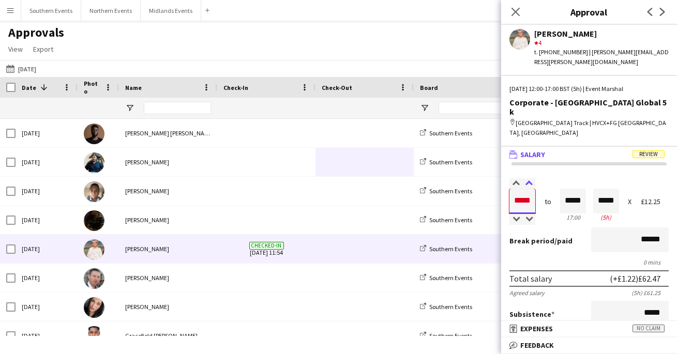
type input "*****"
click at [529, 178] on div at bounding box center [528, 183] width 13 height 10
click at [556, 228] on div "Break period /paid ******" at bounding box center [588, 241] width 159 height 27
click at [527, 189] on input "*****" at bounding box center [522, 201] width 26 height 25
type input "*****"
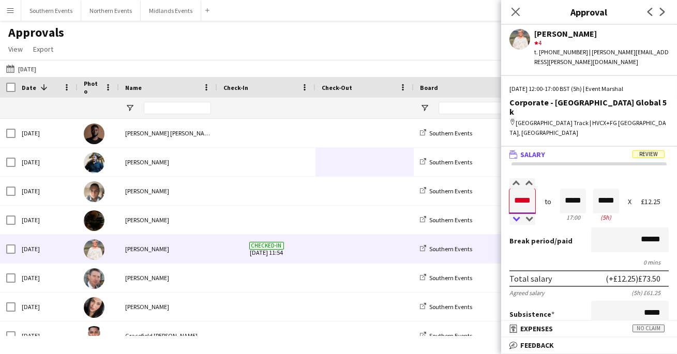
type input "*****"
click at [512, 215] on div at bounding box center [515, 220] width 13 height 10
type input "*****"
click at [510, 215] on div at bounding box center [515, 220] width 13 height 10
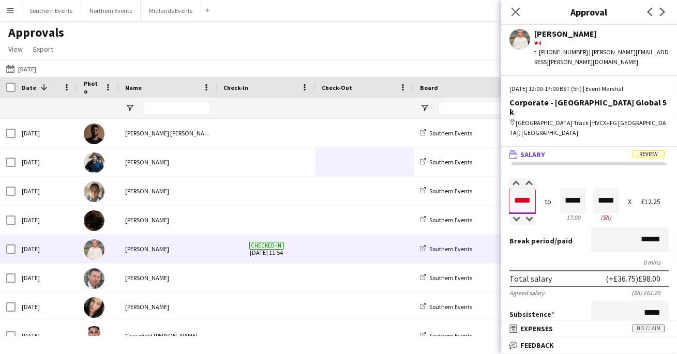
click at [512, 189] on input "*****" at bounding box center [522, 201] width 26 height 25
type input "*****"
click at [512, 178] on div at bounding box center [515, 183] width 13 height 10
type input "*****"
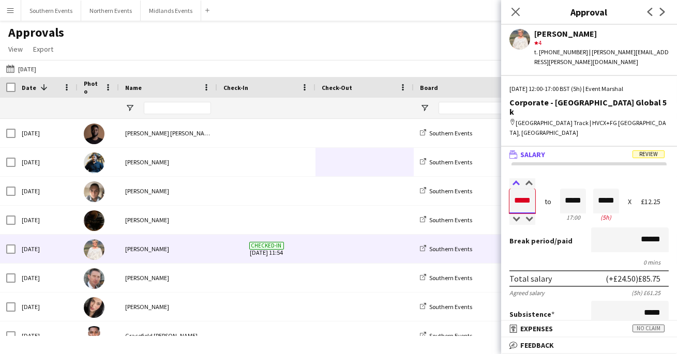
type input "*****"
click at [512, 178] on div at bounding box center [515, 183] width 13 height 10
type input "*****"
click at [512, 178] on div at bounding box center [515, 183] width 13 height 10
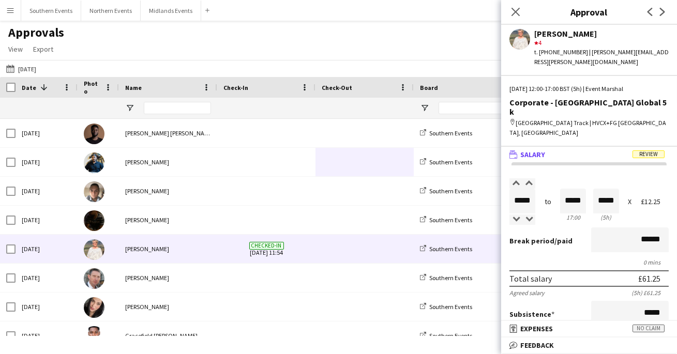
click at [554, 228] on div "Break period /paid ******" at bounding box center [588, 241] width 159 height 27
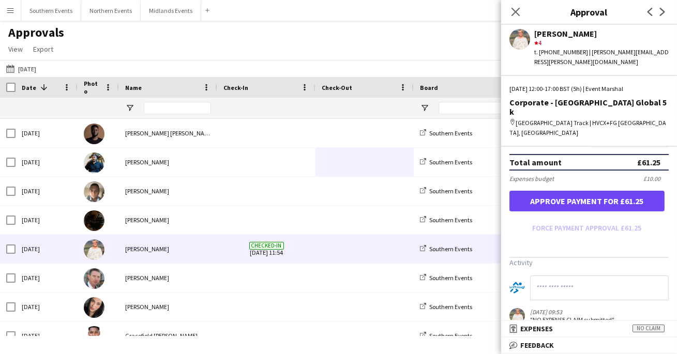
scroll to position [276, 0]
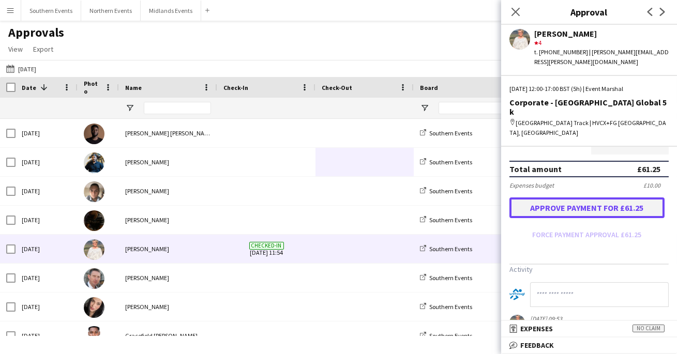
click at [551, 198] on button "Approve payment for £61.25" at bounding box center [586, 208] width 155 height 21
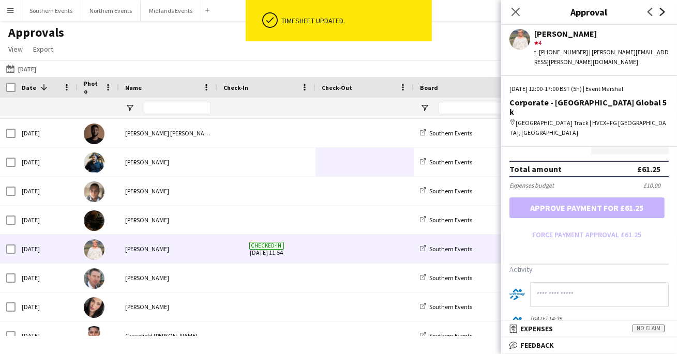
click at [664, 8] on icon "Next" at bounding box center [662, 12] width 8 height 8
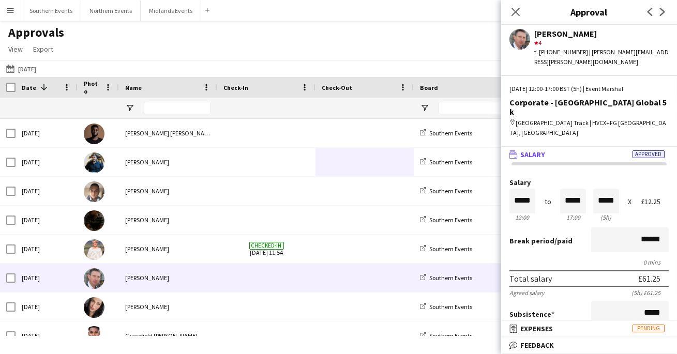
scroll to position [0, 0]
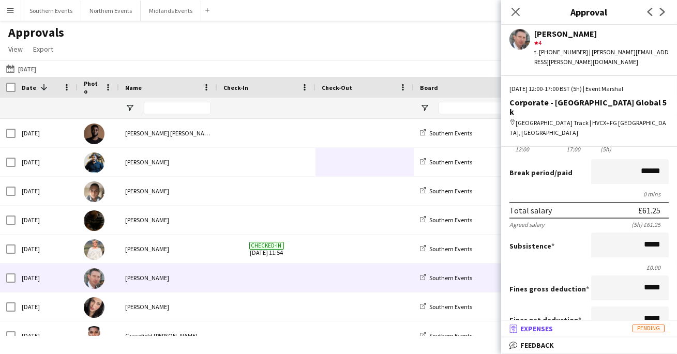
click at [565, 333] on mat-panel-title "receipt Expenses Pending" at bounding box center [587, 328] width 172 height 9
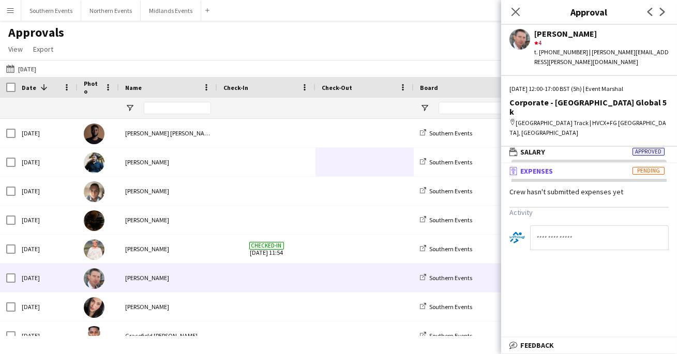
click at [549, 179] on div "Crew hasn't submitted expenses yet Activity" at bounding box center [589, 222] width 176 height 87
click at [543, 144] on mat-expansion-panel-header "wallet Salary Approved" at bounding box center [589, 152] width 176 height 16
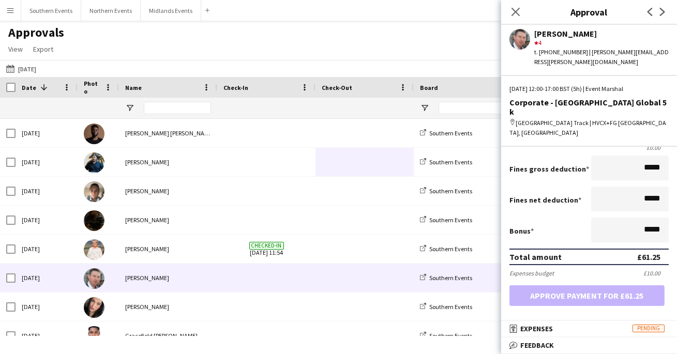
scroll to position [249, 0]
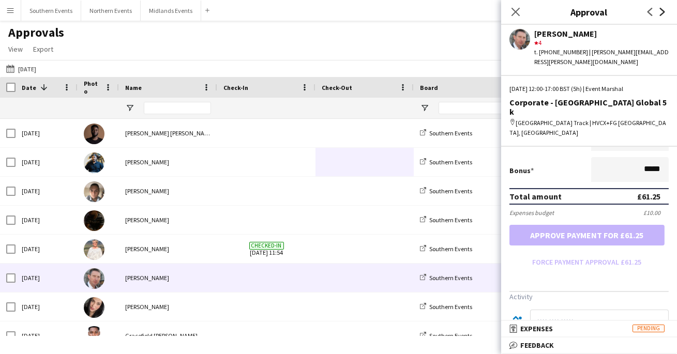
click at [664, 12] on icon at bounding box center [662, 12] width 5 height 8
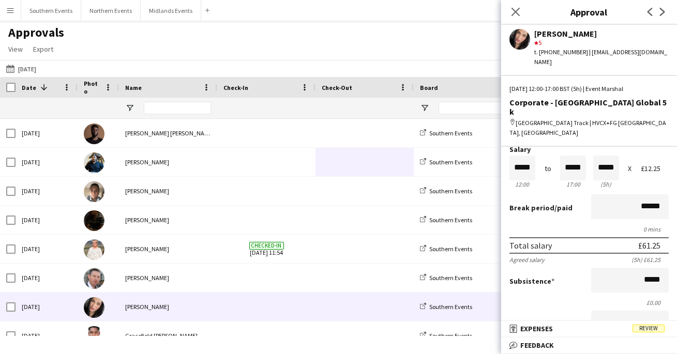
scroll to position [40, 0]
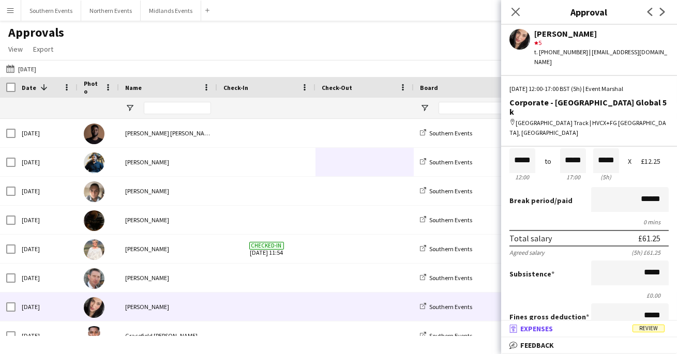
click at [582, 331] on mat-panel-title "receipt Expenses Review" at bounding box center [587, 328] width 172 height 9
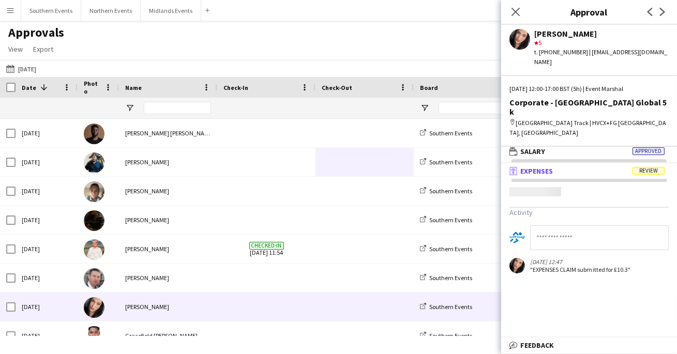
scroll to position [3, 0]
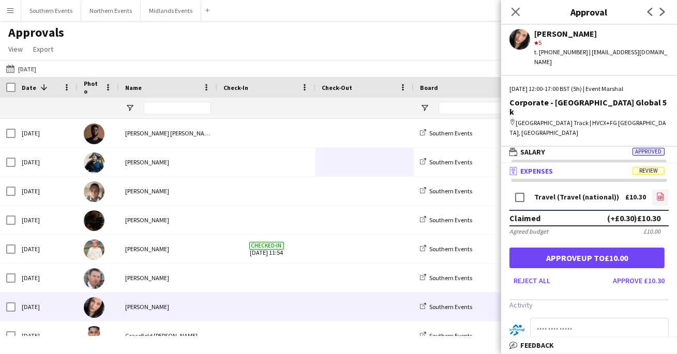
click at [657, 192] on icon "file-image" at bounding box center [660, 196] width 8 height 8
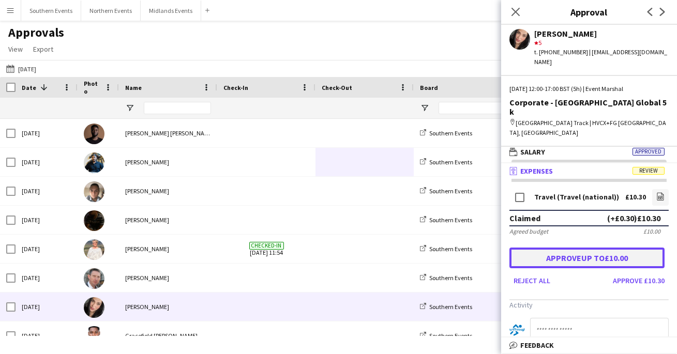
click at [589, 248] on button "Approve up to £10.00" at bounding box center [586, 258] width 155 height 21
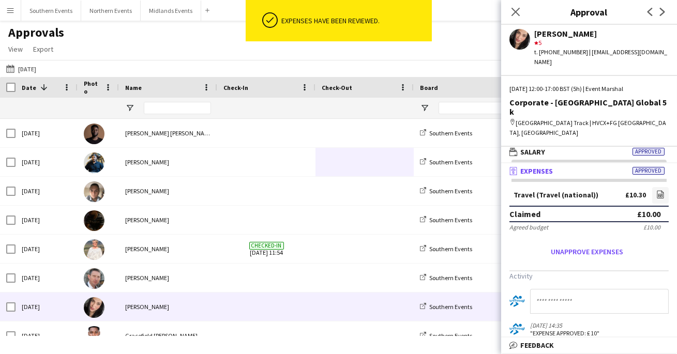
scroll to position [5, 0]
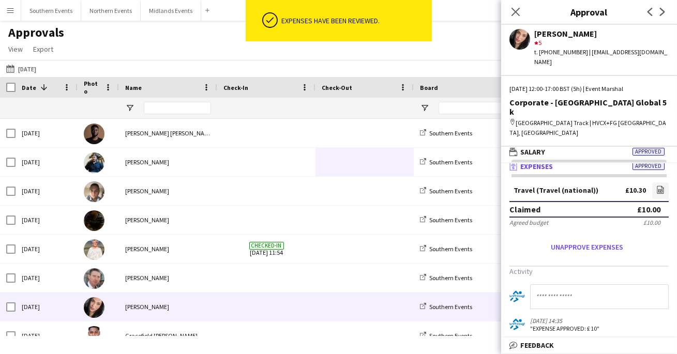
click at [662, 18] on div "Previous Next" at bounding box center [656, 12] width 41 height 24
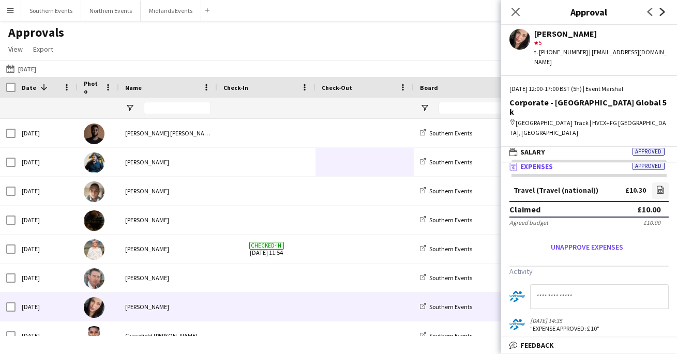
click at [661, 13] on icon "Next" at bounding box center [662, 12] width 8 height 8
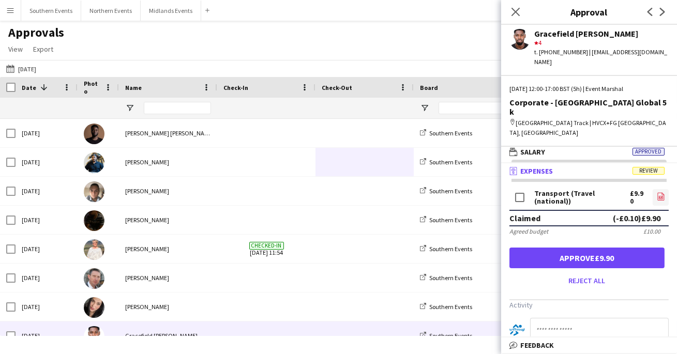
click at [657, 192] on icon "file-image" at bounding box center [661, 196] width 8 height 8
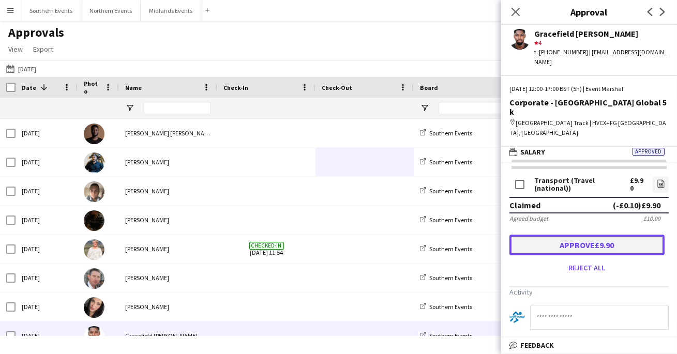
click at [587, 235] on button "Approve £9.90" at bounding box center [586, 245] width 155 height 21
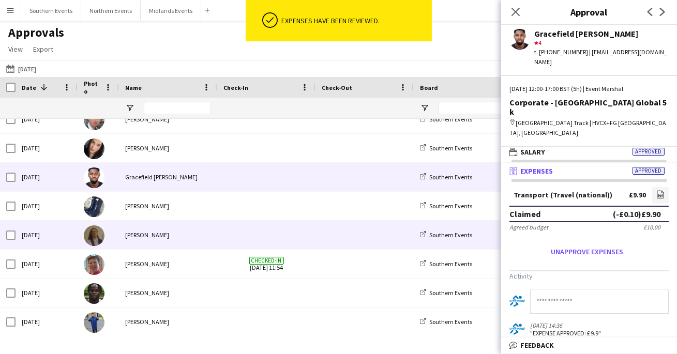
scroll to position [159, 0]
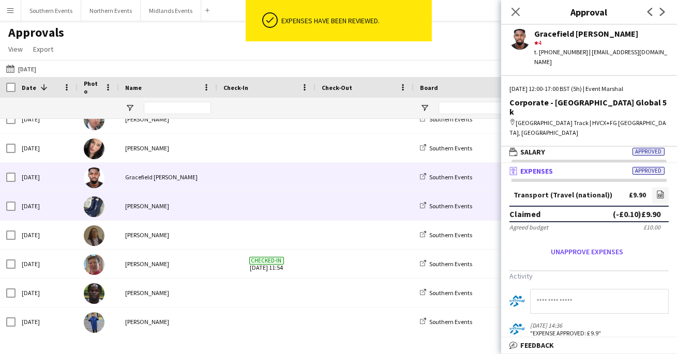
click at [363, 207] on span at bounding box center [365, 206] width 86 height 28
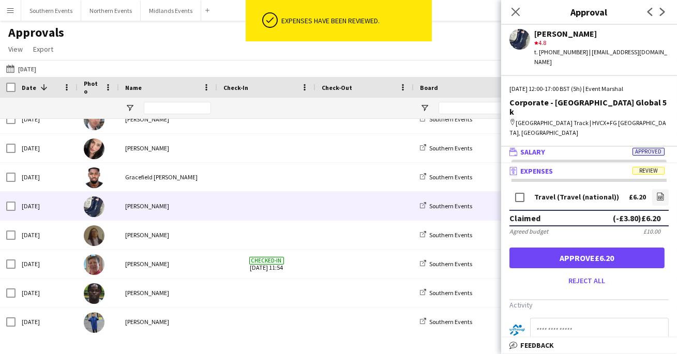
click at [538, 147] on span "Salary" at bounding box center [532, 151] width 25 height 9
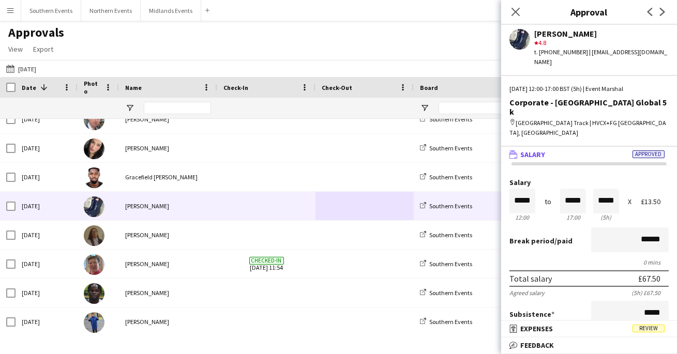
scroll to position [0, 0]
click at [605, 331] on mat-panel-title "receipt Expenses Review" at bounding box center [587, 328] width 172 height 9
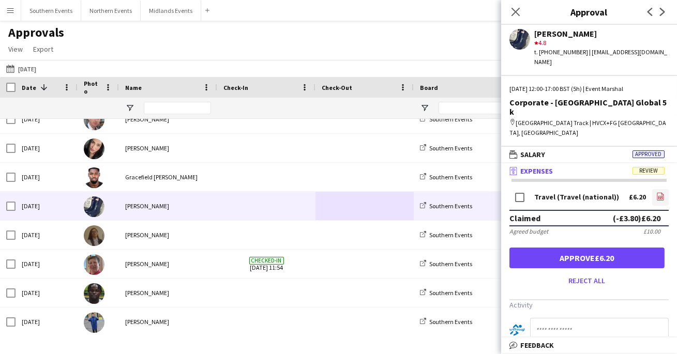
click at [661, 196] on icon at bounding box center [660, 197] width 4 height 3
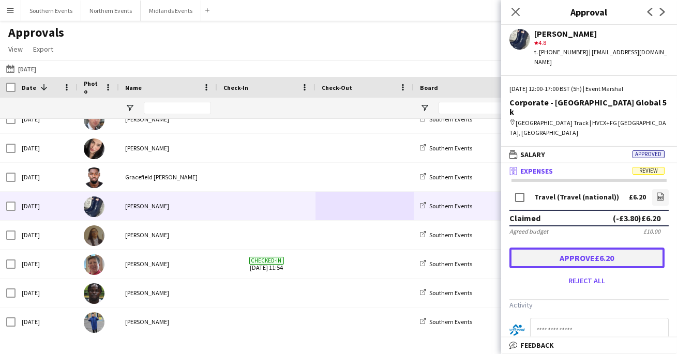
click at [608, 248] on button "Approve £6.20" at bounding box center [586, 258] width 155 height 21
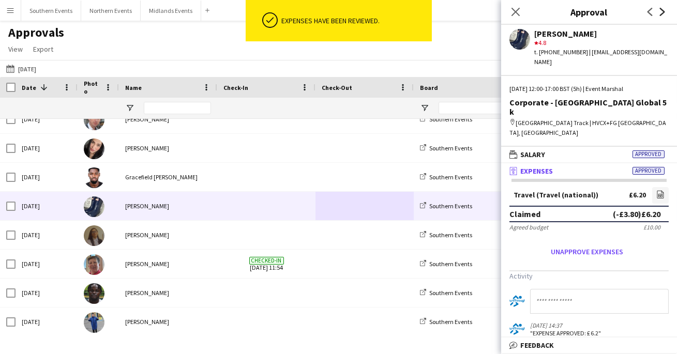
click at [661, 12] on icon "Next" at bounding box center [662, 12] width 8 height 8
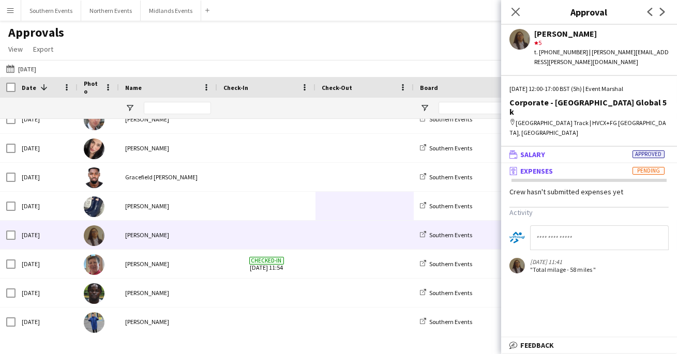
click at [560, 150] on mat-panel-title "wallet Salary Approved" at bounding box center [587, 154] width 172 height 9
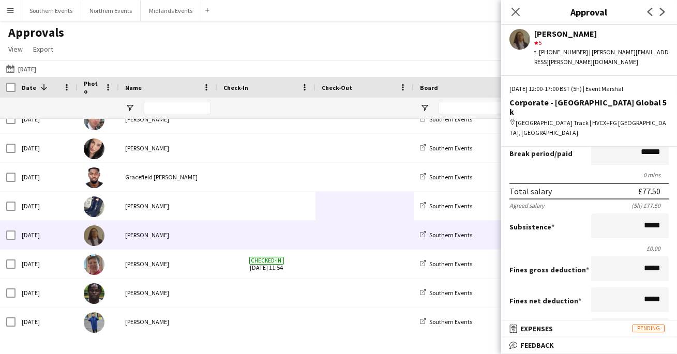
scroll to position [86, 0]
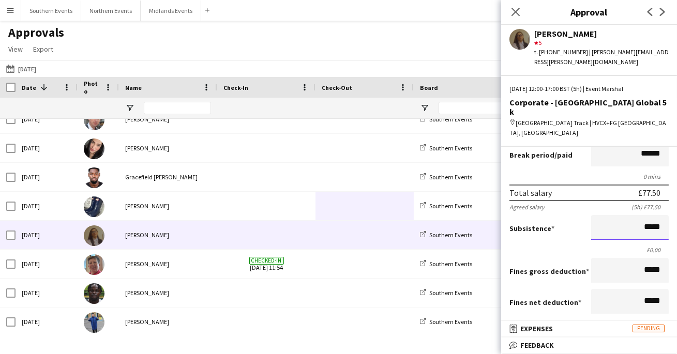
click at [650, 215] on input "*****" at bounding box center [630, 227] width 78 height 25
drag, startPoint x: 661, startPoint y: 210, endPoint x: 646, endPoint y: 211, distance: 15.0
click at [646, 215] on input "*****" at bounding box center [630, 227] width 78 height 25
type input "******"
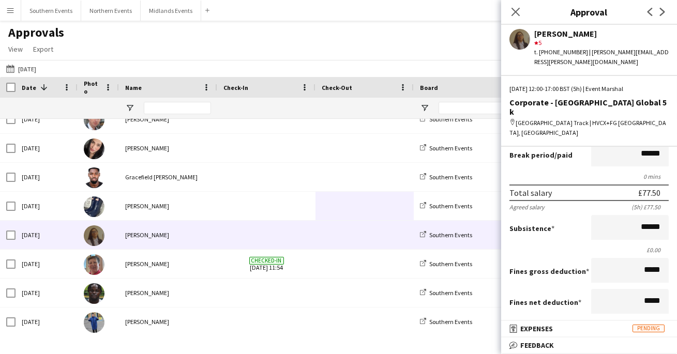
click at [555, 222] on div "Subsistence ******" at bounding box center [588, 228] width 159 height 27
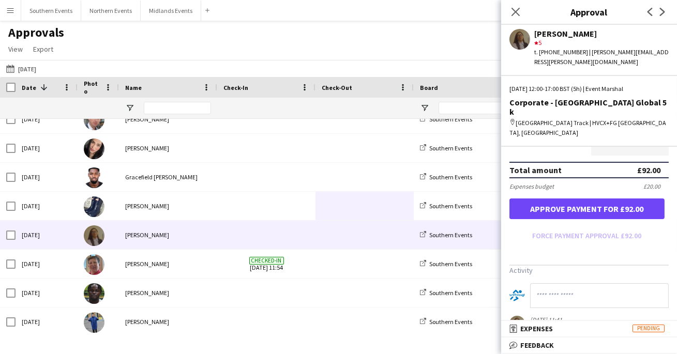
scroll to position [279, 0]
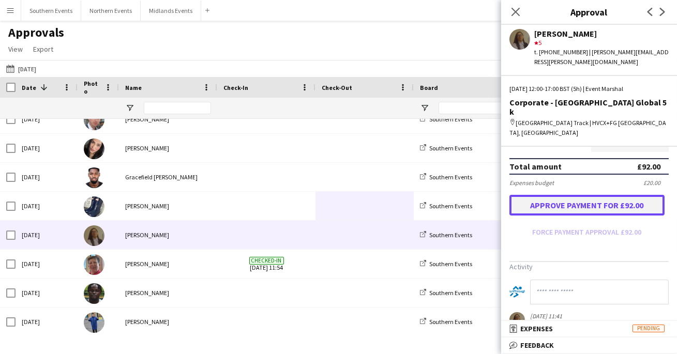
click at [578, 195] on button "Approve payment for £92.00" at bounding box center [586, 205] width 155 height 21
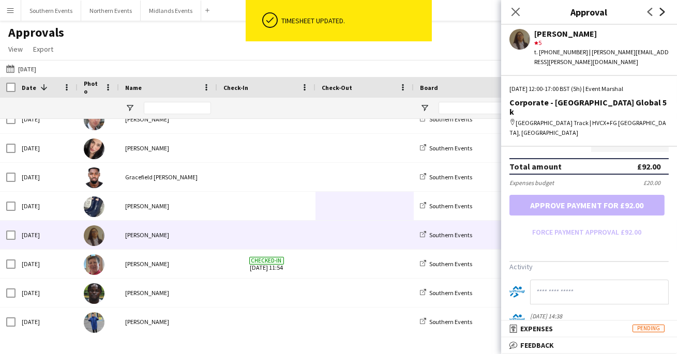
click at [662, 10] on icon at bounding box center [662, 12] width 5 height 8
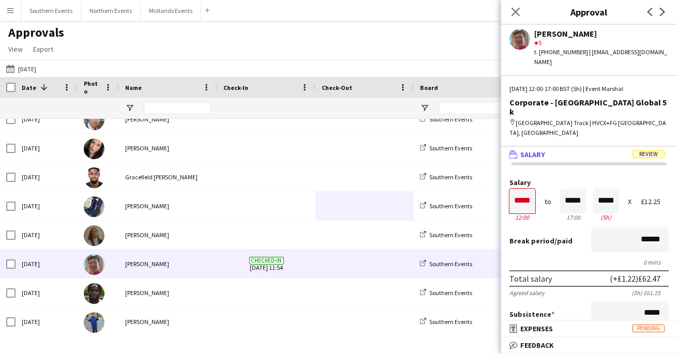
scroll to position [9, 0]
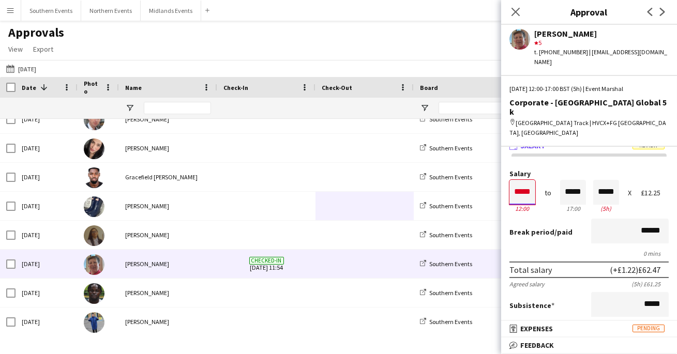
click at [530, 180] on input "*****" at bounding box center [522, 192] width 26 height 25
type input "*****"
click at [529, 170] on div at bounding box center [528, 175] width 13 height 10
type input "*****"
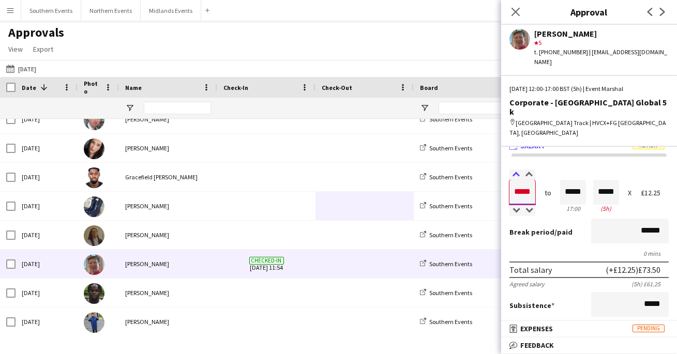
type input "*****"
click at [519, 170] on div at bounding box center [515, 175] width 13 height 10
click at [571, 219] on div "Break period /paid ******" at bounding box center [588, 232] width 159 height 27
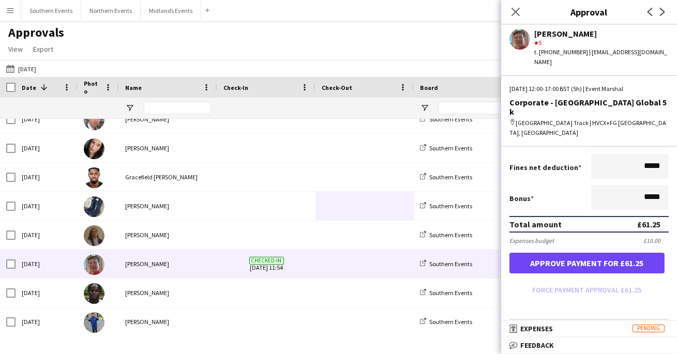
scroll to position [285, 0]
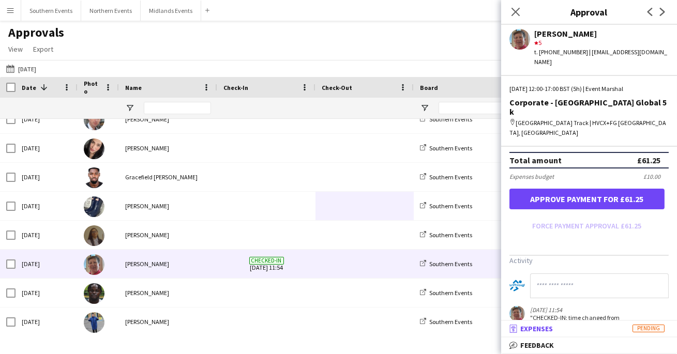
click at [589, 329] on mat-panel-title "receipt Expenses Pending" at bounding box center [587, 328] width 172 height 9
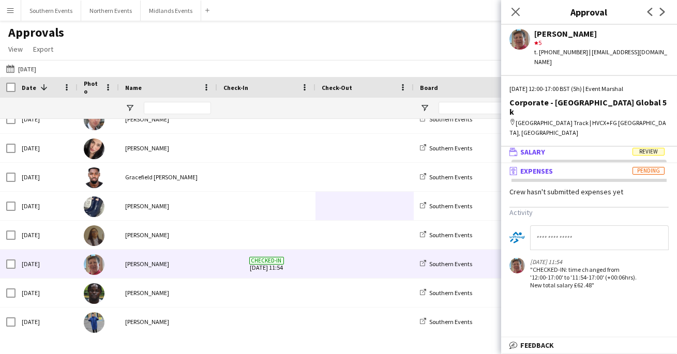
click at [562, 147] on mat-panel-title "wallet Salary Review" at bounding box center [587, 151] width 172 height 9
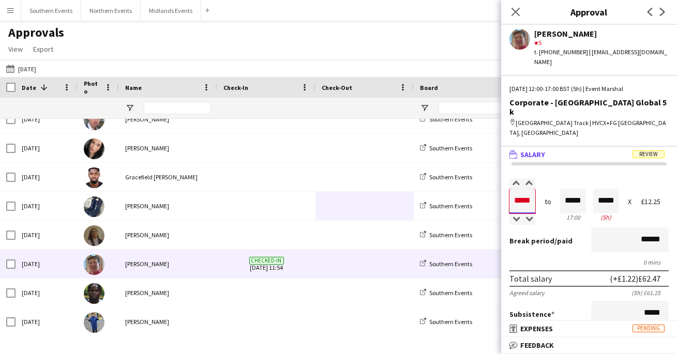
scroll to position [0, 0]
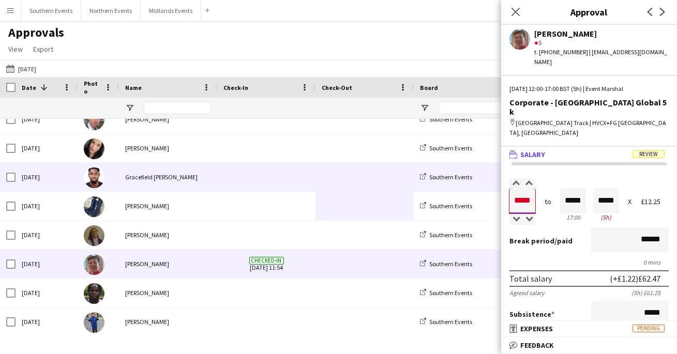
drag, startPoint x: 531, startPoint y: 174, endPoint x: 497, endPoint y: 173, distance: 33.6
click at [497, 173] on body "Menu Boards Boards Boards All jobs Status Workforce Workforce My Workforce Recr…" at bounding box center [338, 177] width 677 height 354
type input "*****"
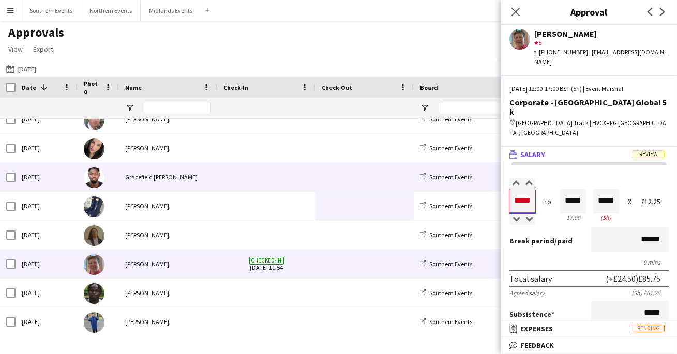
type input "*****"
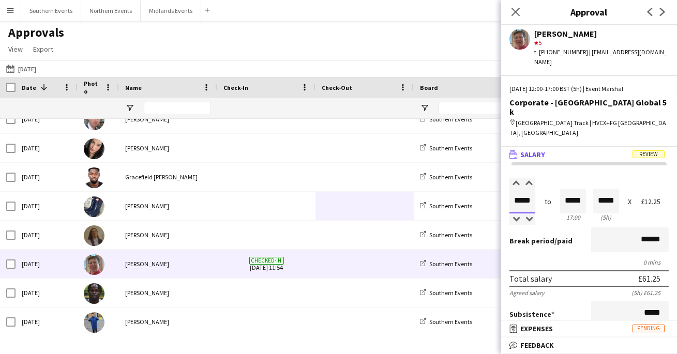
type input "*****"
click at [575, 259] on div "0 mins" at bounding box center [588, 263] width 159 height 8
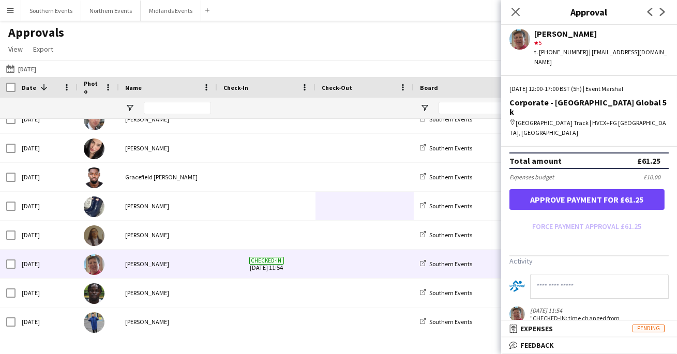
scroll to position [285, 0]
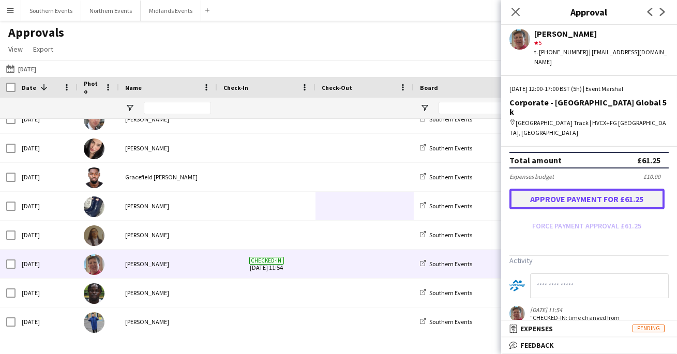
click at [557, 189] on button "Approve payment for £61.25" at bounding box center [586, 199] width 155 height 21
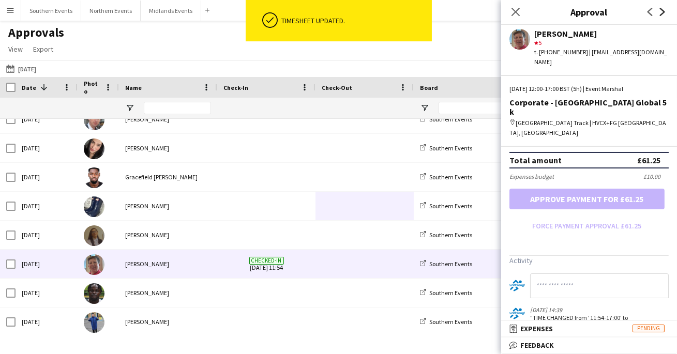
click at [662, 8] on icon "Next" at bounding box center [662, 12] width 8 height 8
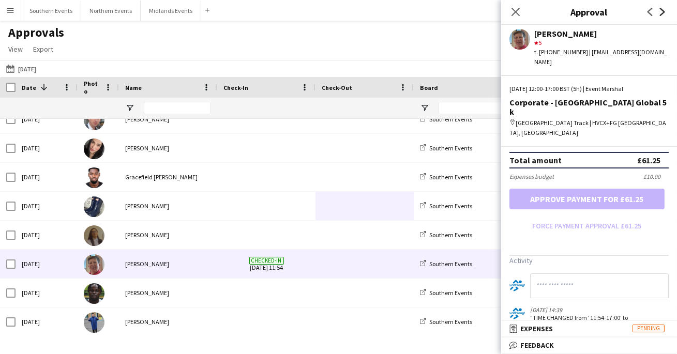
scroll to position [0, 0]
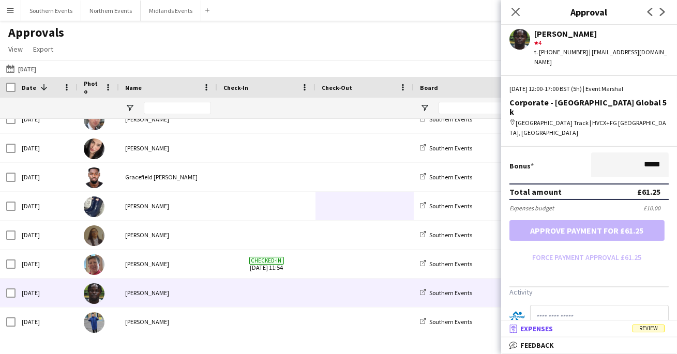
click at [587, 325] on mat-panel-title "receipt Expenses Review" at bounding box center [587, 328] width 172 height 9
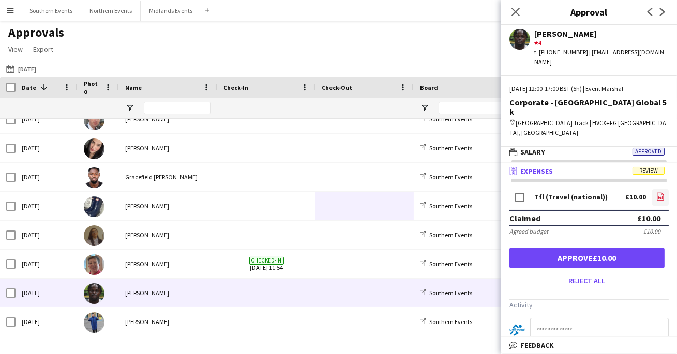
click at [654, 189] on link "file-image" at bounding box center [660, 197] width 17 height 17
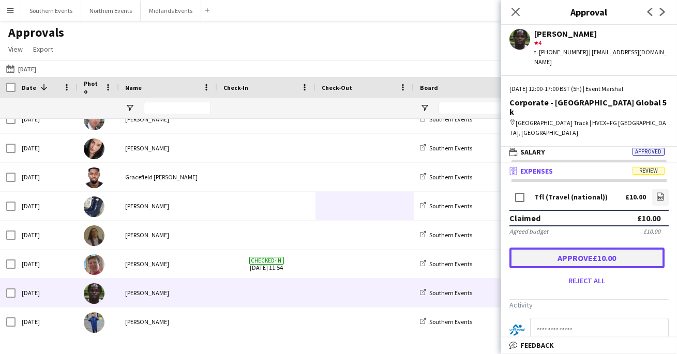
click at [614, 248] on button "Approve £10.00" at bounding box center [586, 258] width 155 height 21
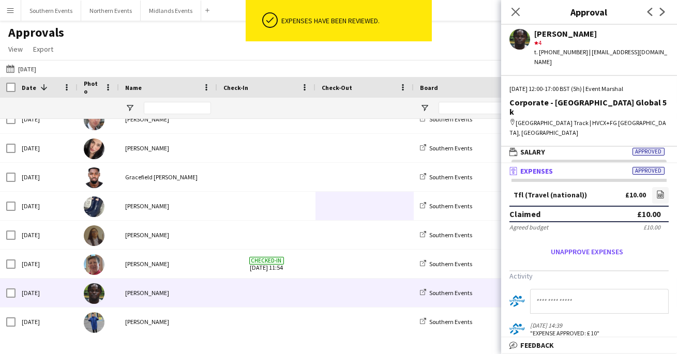
scroll to position [0, 0]
click at [591, 144] on mat-expansion-panel-header "wallet Salary Approved" at bounding box center [589, 152] width 176 height 16
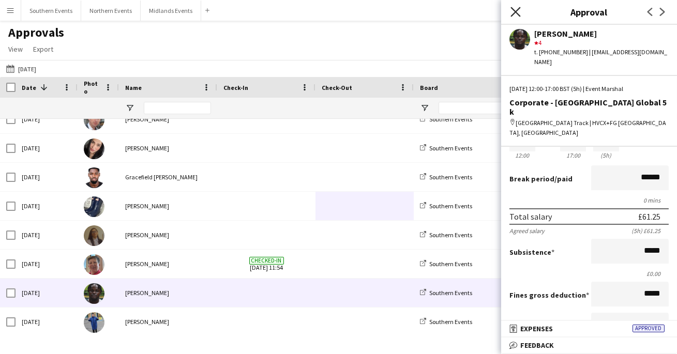
click at [514, 10] on icon at bounding box center [516, 12] width 10 height 10
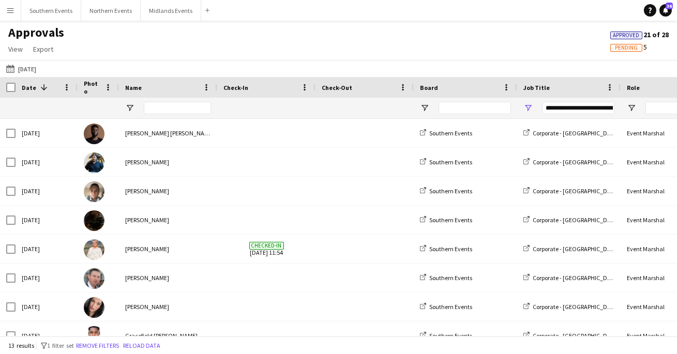
click at [16, 14] on button "Menu" at bounding box center [10, 10] width 21 height 21
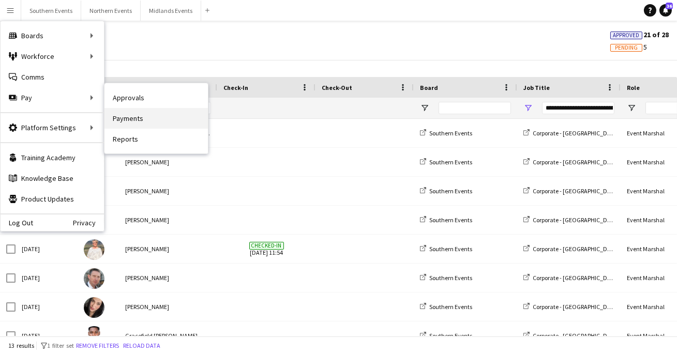
click at [164, 116] on link "Payments" at bounding box center [155, 118] width 103 height 21
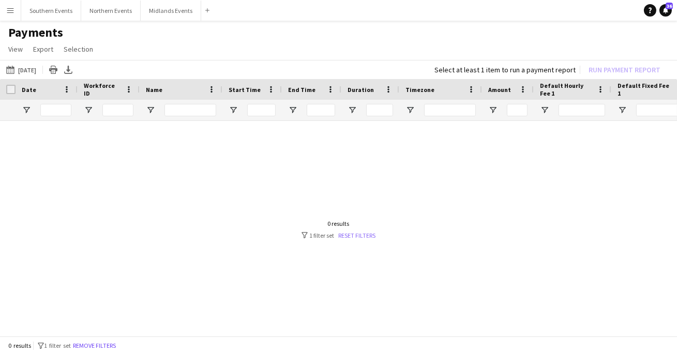
click at [351, 235] on link "Reset filters" at bounding box center [357, 236] width 37 height 8
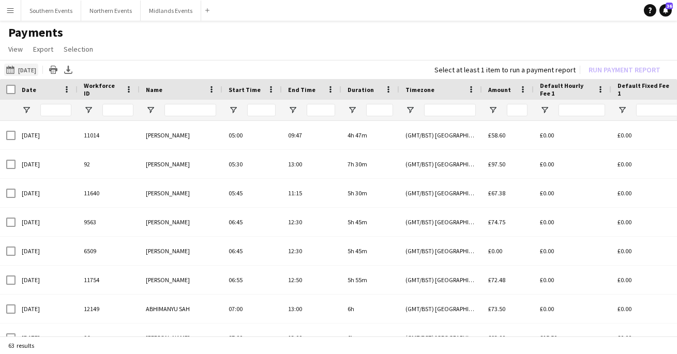
click at [8, 68] on app-icon "[DATE]" at bounding box center [12, 70] width 12 height 8
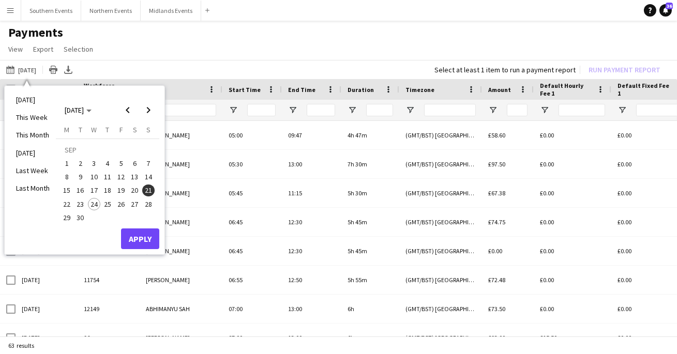
click at [110, 186] on span "18" at bounding box center [107, 191] width 12 height 12
click at [153, 232] on button "Apply" at bounding box center [140, 239] width 38 height 21
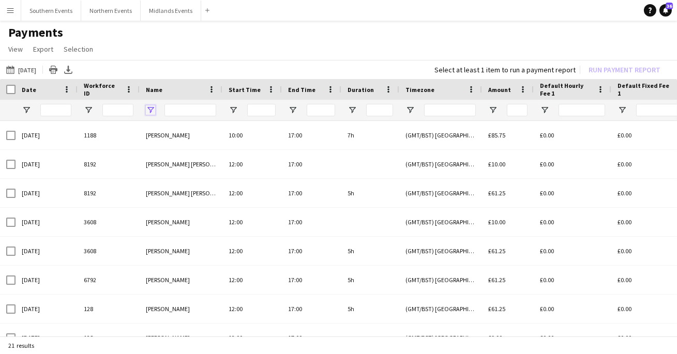
click at [153, 106] on span "Open Filter Menu" at bounding box center [150, 110] width 9 height 9
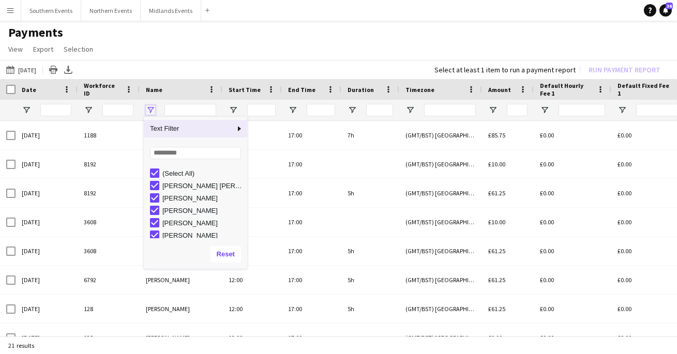
click at [153, 106] on span "Open Filter Menu" at bounding box center [150, 110] width 9 height 9
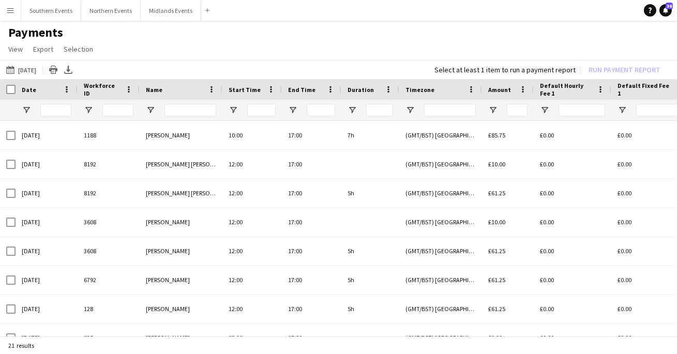
click at [207, 51] on app-page-menu "View Customise view Customise filters Reset Filters Reset View Reset All Export…" at bounding box center [338, 50] width 677 height 20
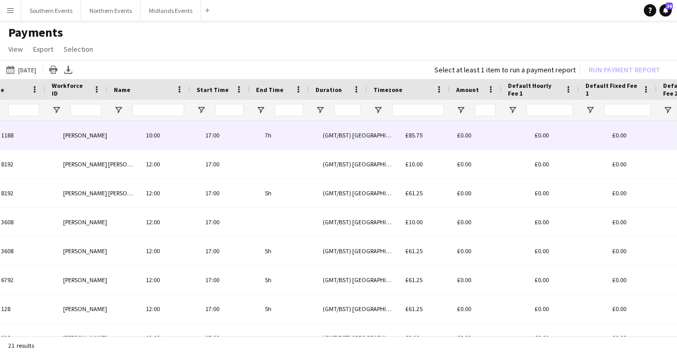
scroll to position [0, 83]
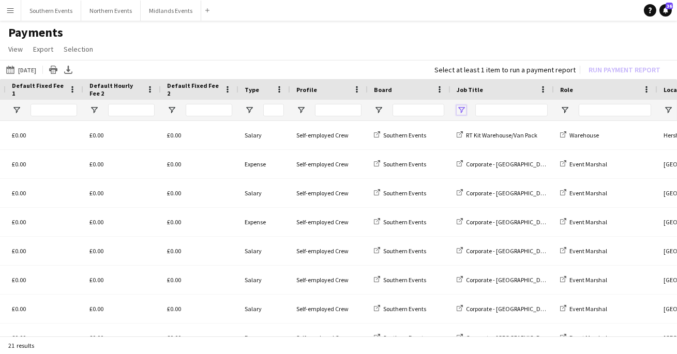
click at [463, 111] on span "Open Filter Menu" at bounding box center [461, 110] width 9 height 9
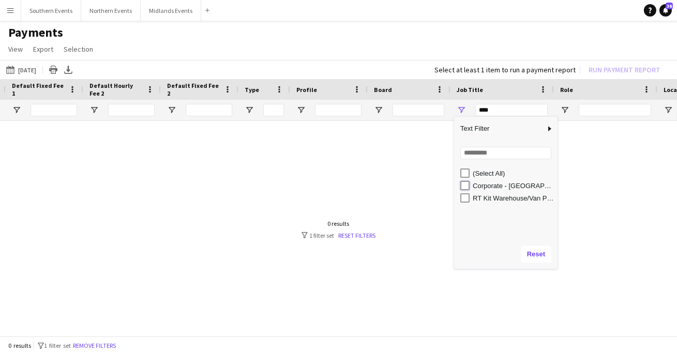
type input "**********"
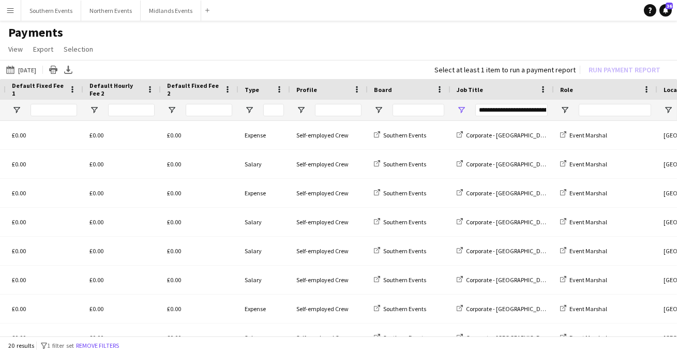
click at [333, 42] on app-page-menu "View Customise view Customise filters Reset Filters Reset View Reset All Export…" at bounding box center [338, 50] width 677 height 20
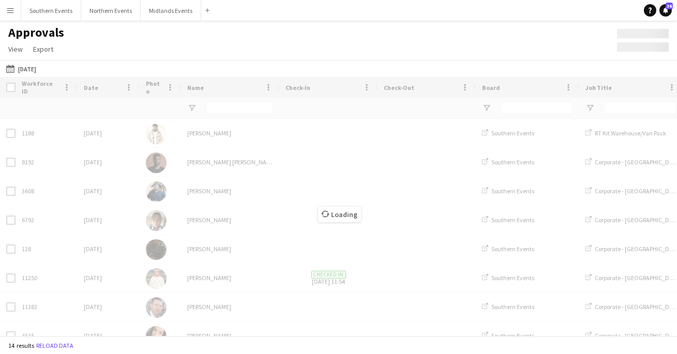
type input "**********"
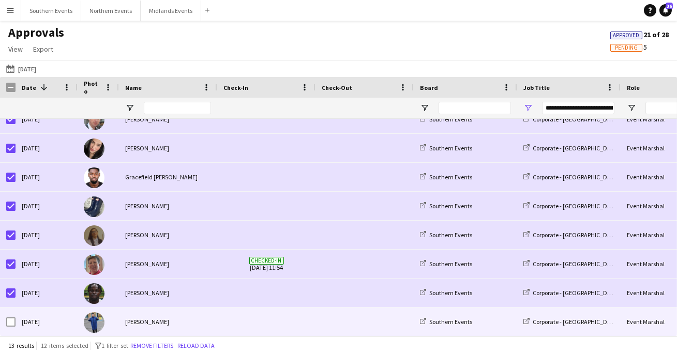
click at [16, 318] on div "[DATE]" at bounding box center [47, 322] width 62 height 28
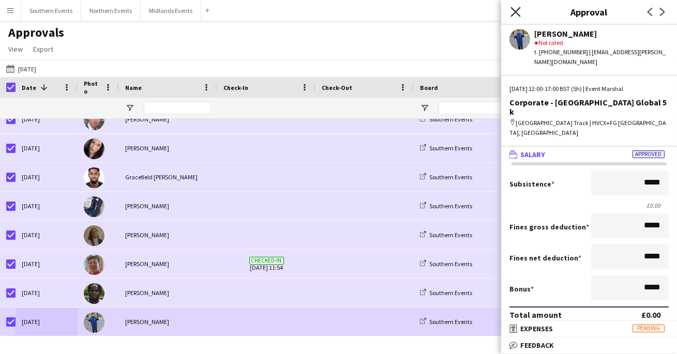
click at [520, 8] on icon "Close pop-in" at bounding box center [516, 12] width 10 height 10
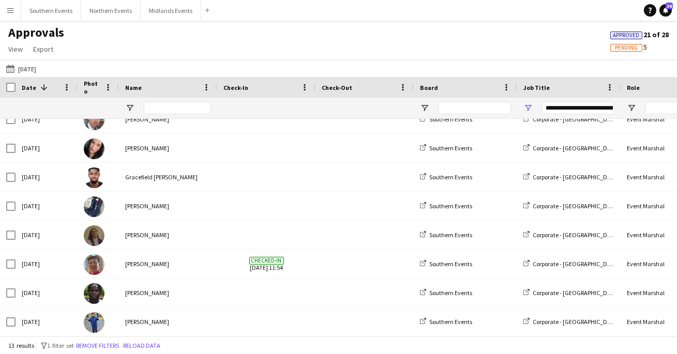
click at [9, 11] on app-icon "Menu" at bounding box center [10, 10] width 8 height 8
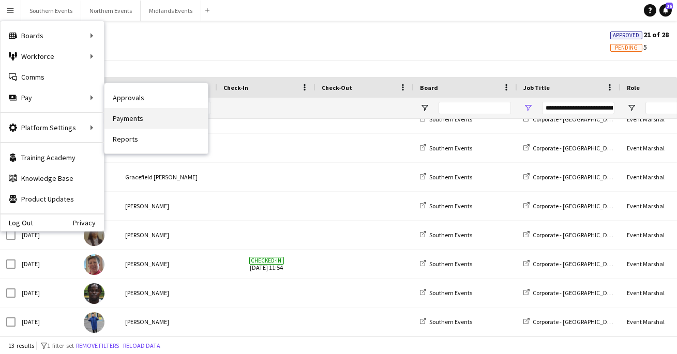
click at [150, 114] on link "Payments" at bounding box center [155, 118] width 103 height 21
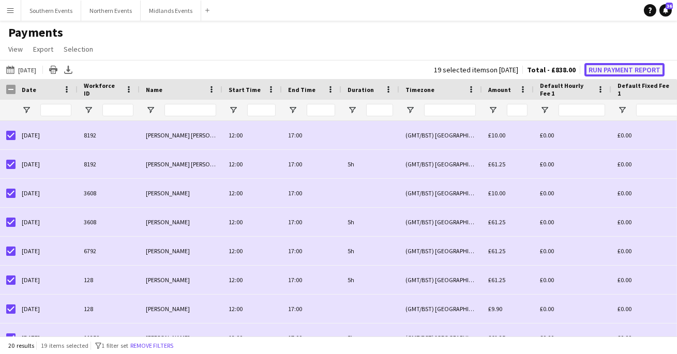
click at [618, 69] on button "Run Payment Report" at bounding box center [624, 69] width 80 height 13
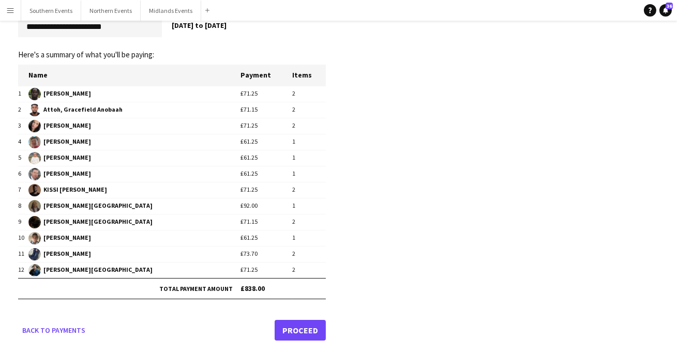
click at [293, 328] on link "Proceed" at bounding box center [300, 330] width 51 height 21
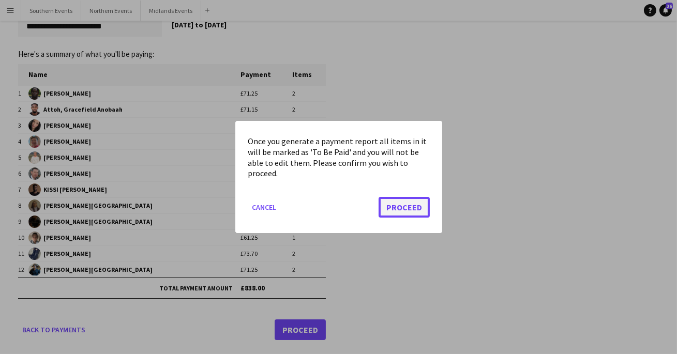
click at [396, 207] on button "Proceed" at bounding box center [404, 207] width 51 height 21
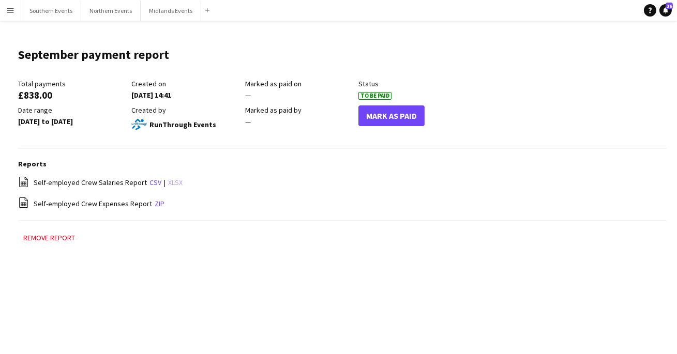
click at [168, 183] on link "xlsx" at bounding box center [175, 182] width 14 height 9
click at [10, 10] on app-icon "Menu" at bounding box center [10, 10] width 8 height 8
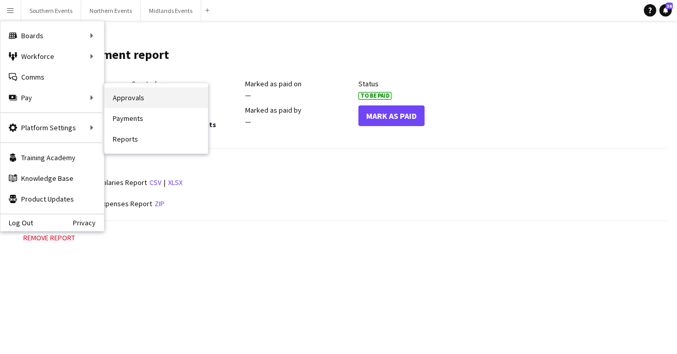
click at [115, 94] on link "Approvals" at bounding box center [155, 97] width 103 height 21
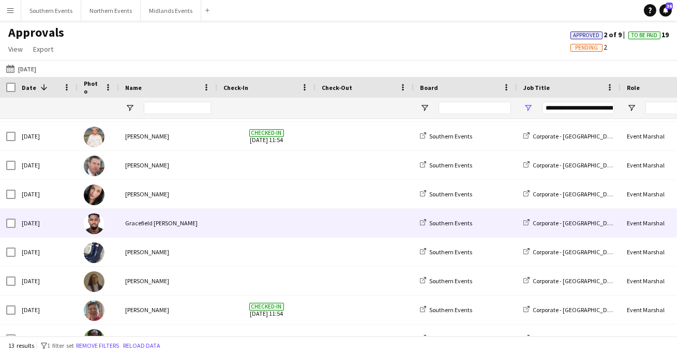
scroll to position [113, 0]
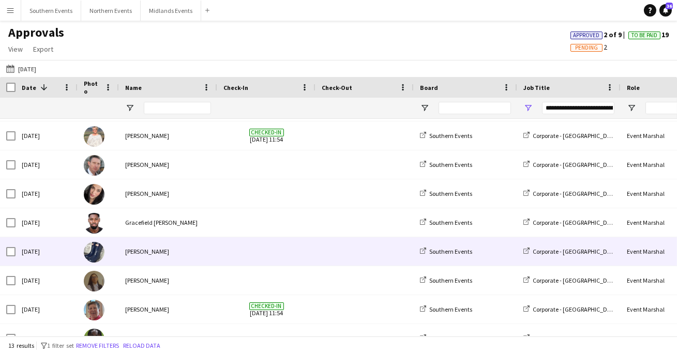
click at [183, 254] on div "[PERSON_NAME]" at bounding box center [168, 251] width 98 height 28
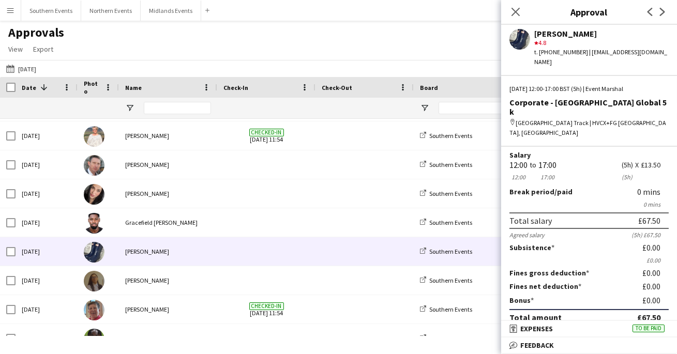
scroll to position [0, 0]
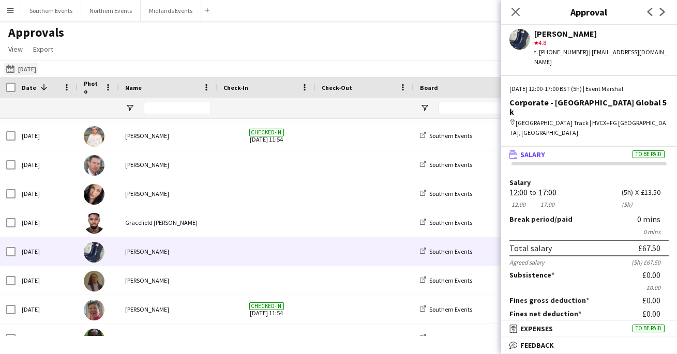
click at [34, 69] on button "[DATE] [DATE]" at bounding box center [21, 69] width 34 height 12
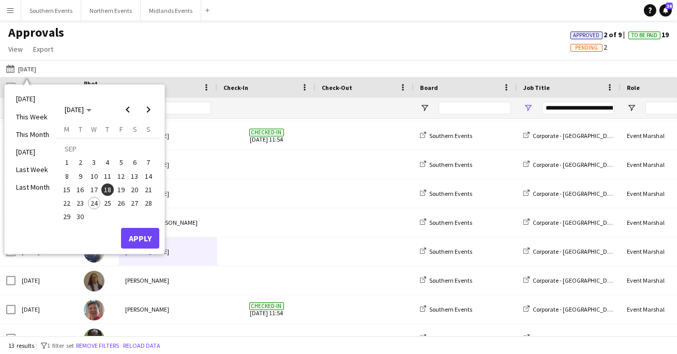
click at [148, 189] on span "21" at bounding box center [148, 190] width 12 height 12
click at [148, 231] on button "Apply" at bounding box center [140, 238] width 38 height 21
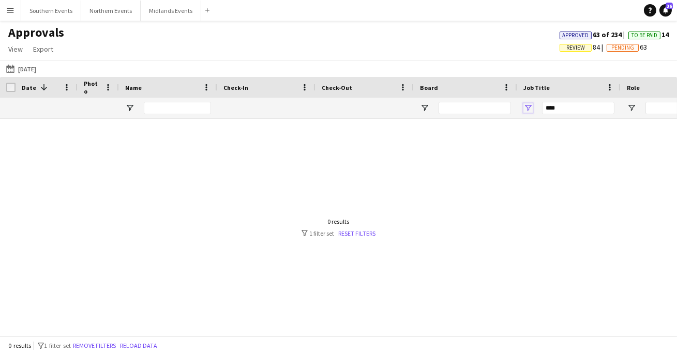
click at [531, 108] on span "Open Filter Menu" at bounding box center [527, 107] width 9 height 9
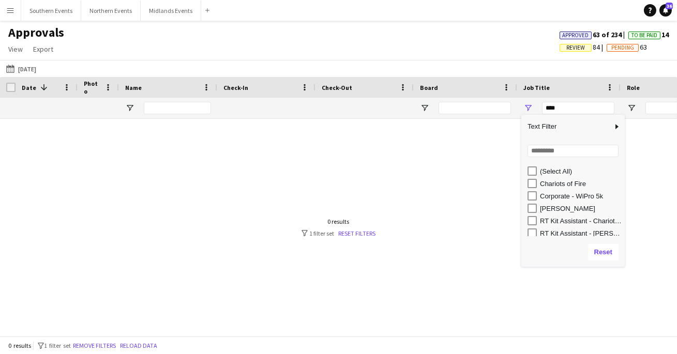
click at [537, 193] on div "Corporate - WiPro 5k" at bounding box center [576, 196] width 97 height 12
type input "**********"
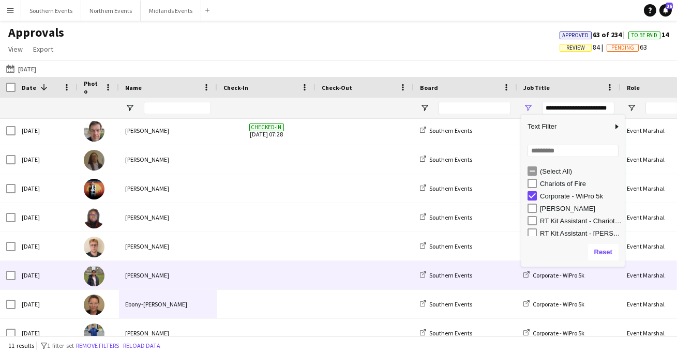
scroll to position [101, 0]
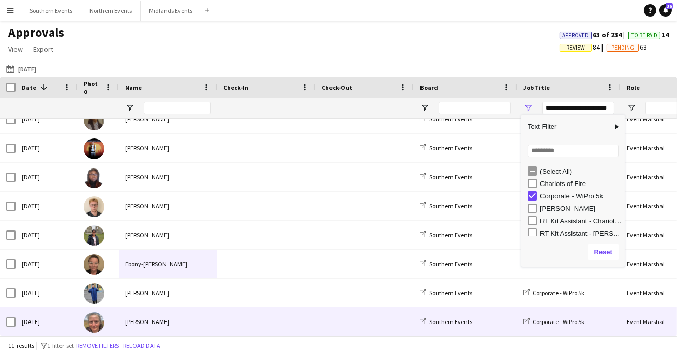
click at [217, 315] on div at bounding box center [266, 322] width 98 height 28
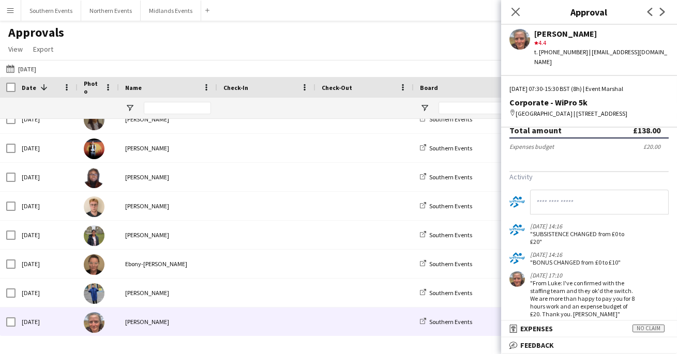
scroll to position [206, 0]
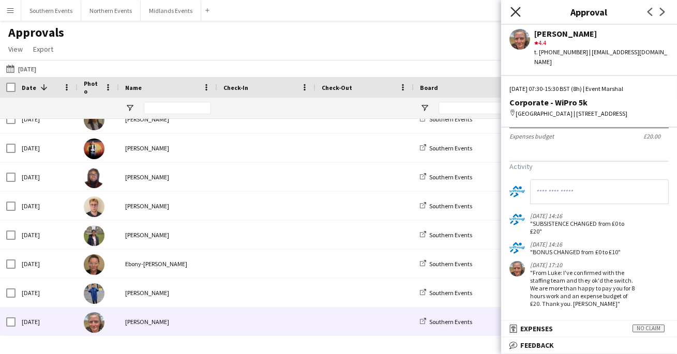
click at [516, 12] on icon at bounding box center [516, 12] width 10 height 10
